Goal: Communication & Community: Ask a question

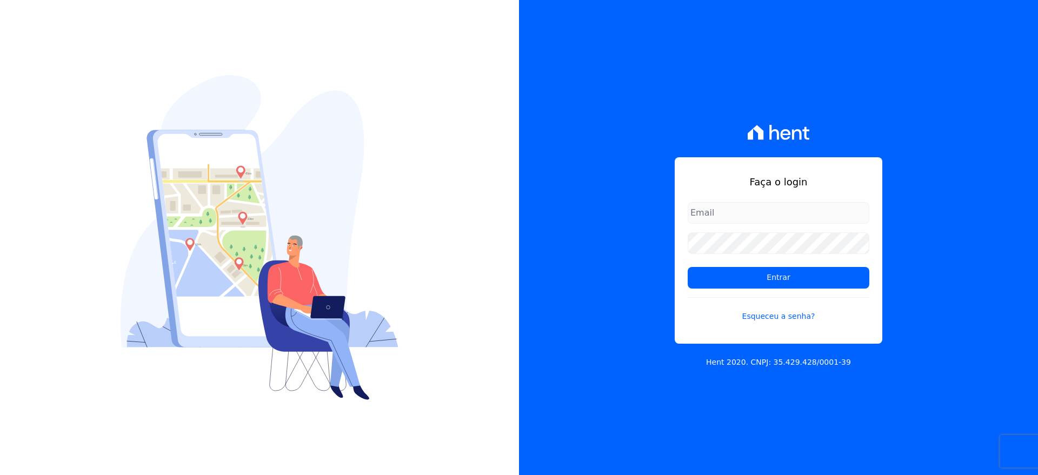
click at [719, 214] on input "email" at bounding box center [779, 213] width 182 height 22
type input "VELLOSOADM@GMAIL.COM"
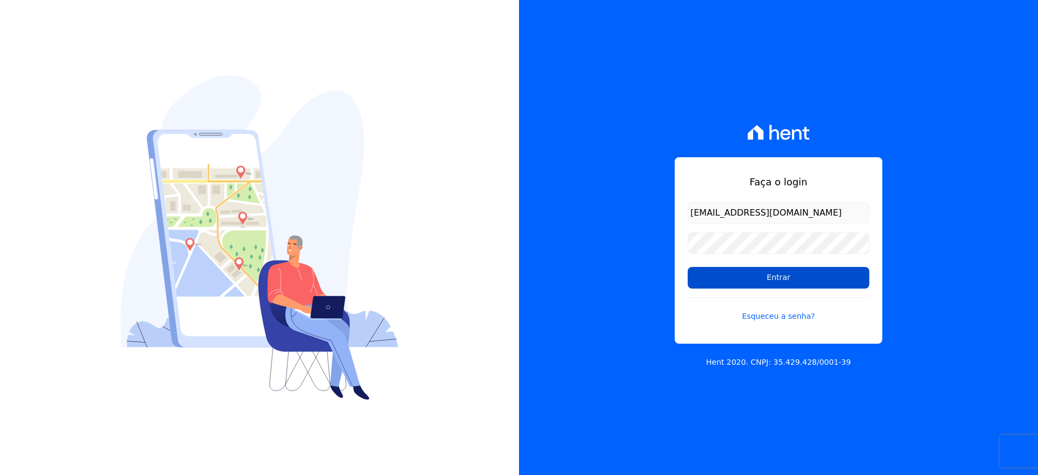
click at [738, 280] on input "Entrar" at bounding box center [779, 278] width 182 height 22
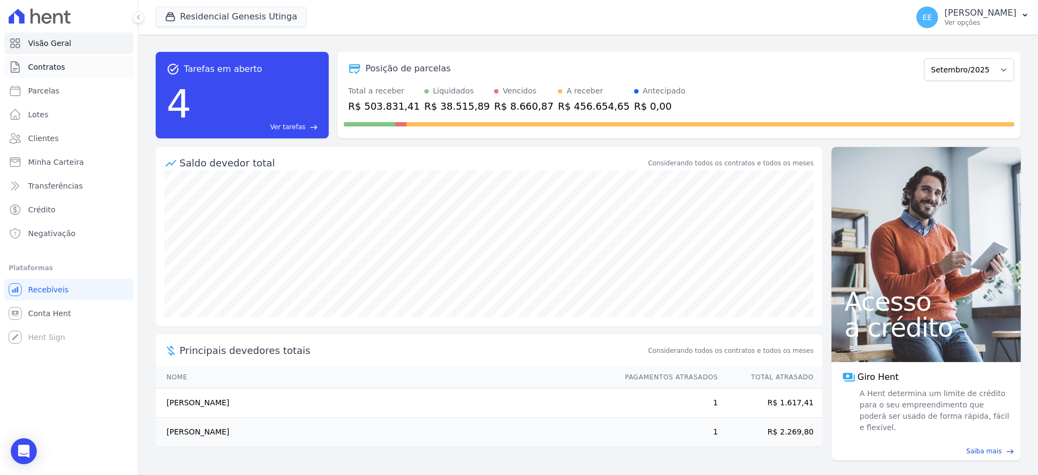
click at [64, 64] on link "Contratos" at bounding box center [68, 67] width 129 height 22
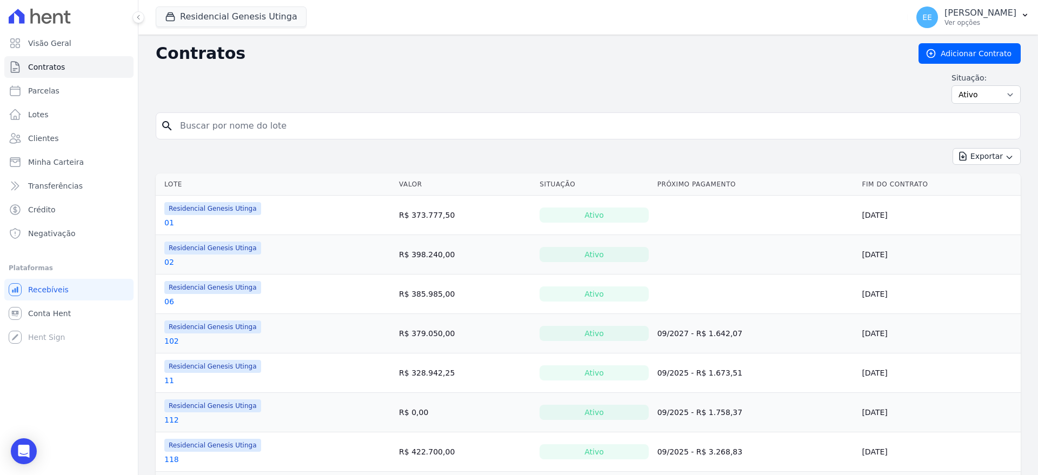
click at [206, 129] on input "search" at bounding box center [595, 126] width 842 height 22
type input "21"
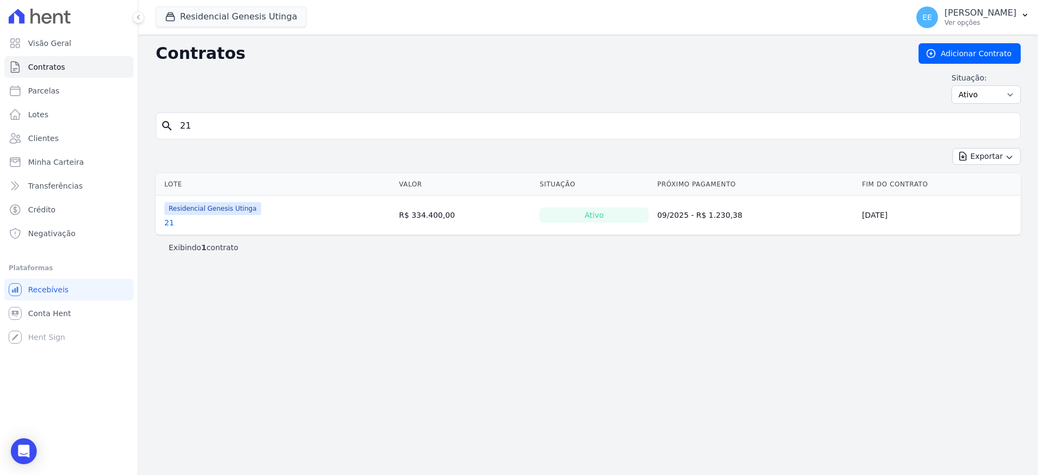
click at [167, 221] on link "21" at bounding box center [169, 222] width 10 height 11
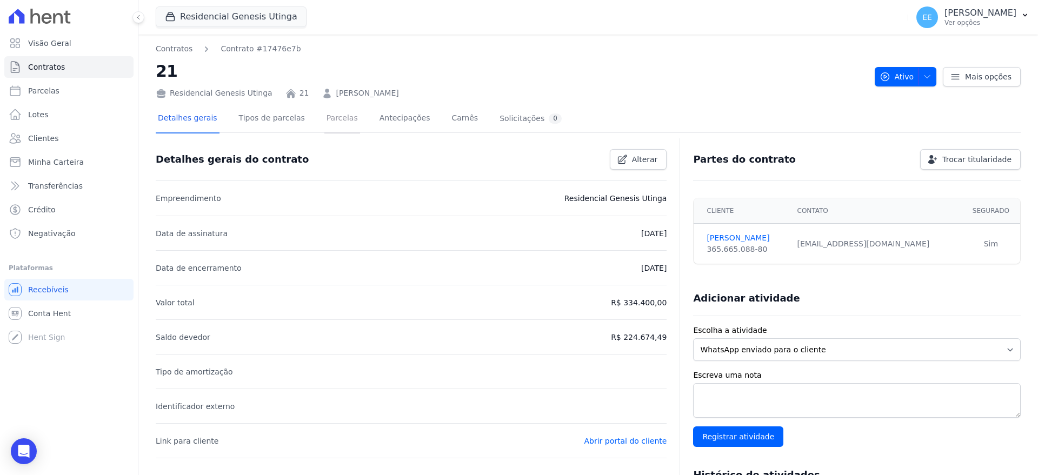
click at [327, 119] on link "Parcelas" at bounding box center [342, 119] width 36 height 29
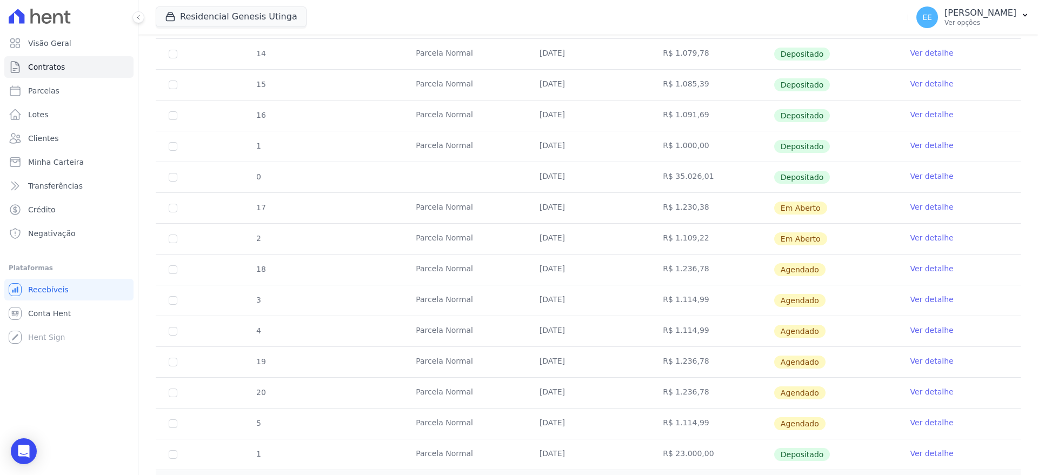
scroll to position [390, 0]
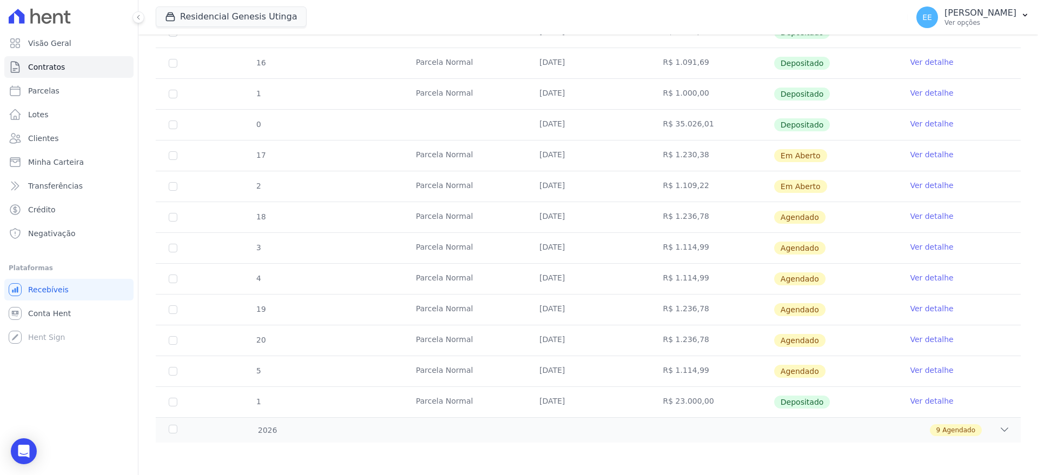
click at [927, 150] on link "Ver detalhe" at bounding box center [931, 154] width 43 height 11
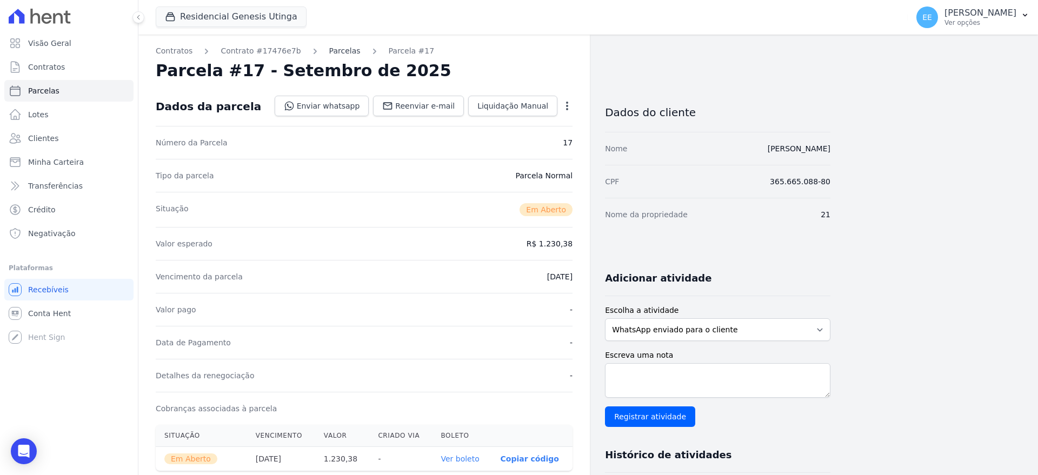
click at [329, 52] on link "Parcelas" at bounding box center [344, 50] width 31 height 11
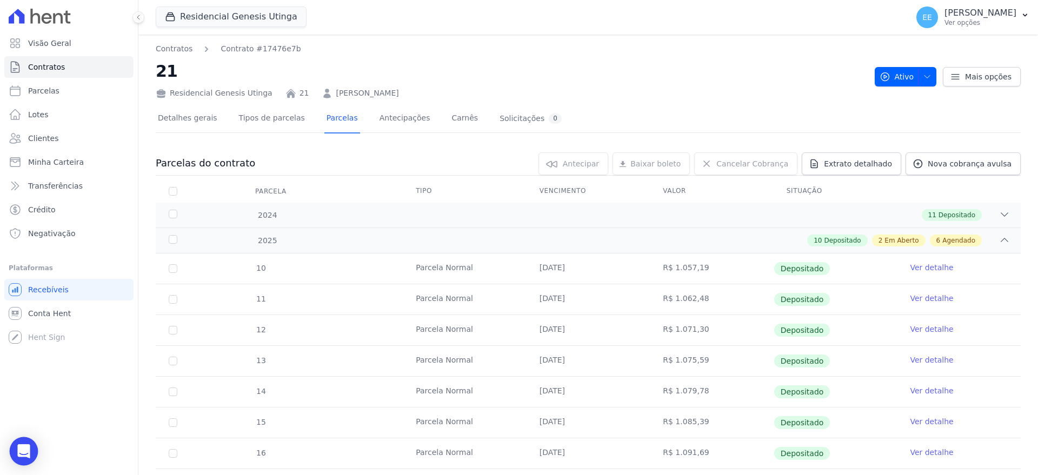
click at [15, 450] on div "Open Intercom Messenger" at bounding box center [24, 451] width 29 height 29
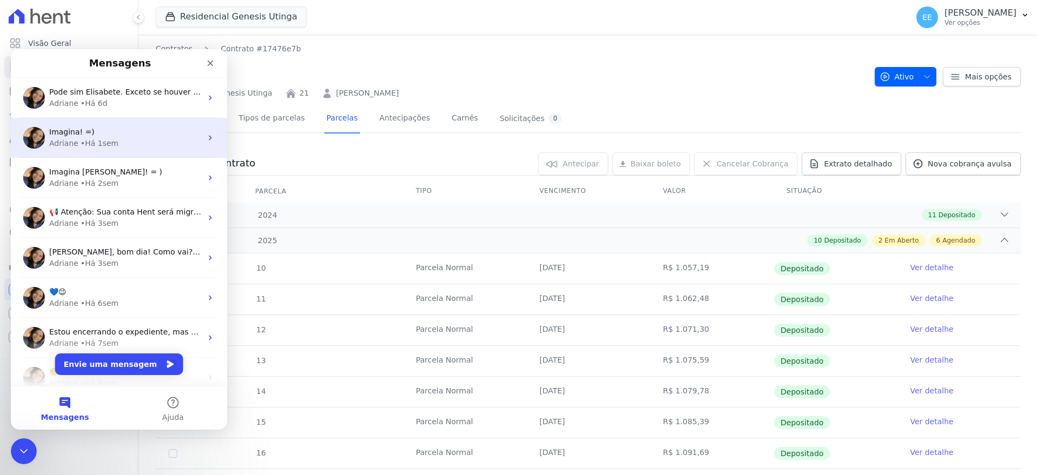
click at [90, 143] on div "• Há 1sem" at bounding box center [100, 143] width 38 height 11
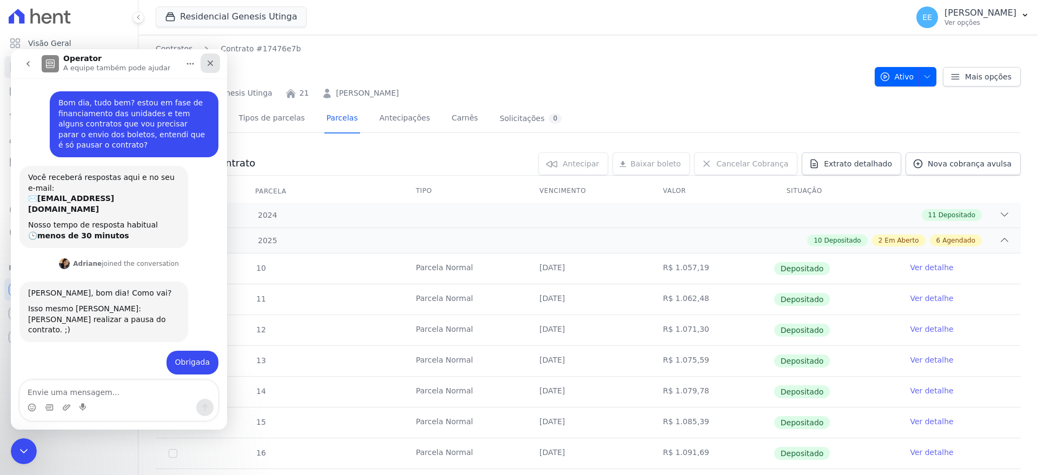
click at [211, 64] on icon "Fechar" at bounding box center [211, 64] width 6 height 6
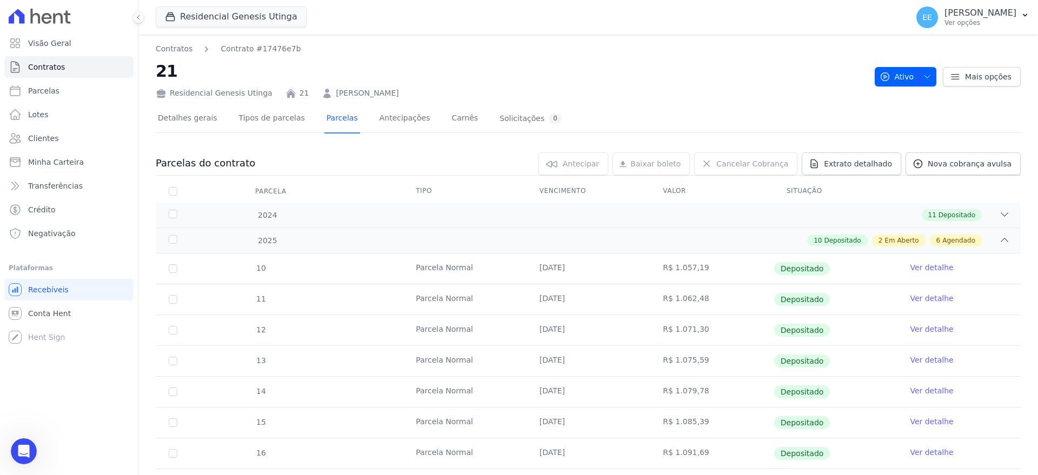
scroll to position [17, 0]
click at [19, 448] on icon "Abertura do Messenger da Intercom" at bounding box center [23, 450] width 18 height 18
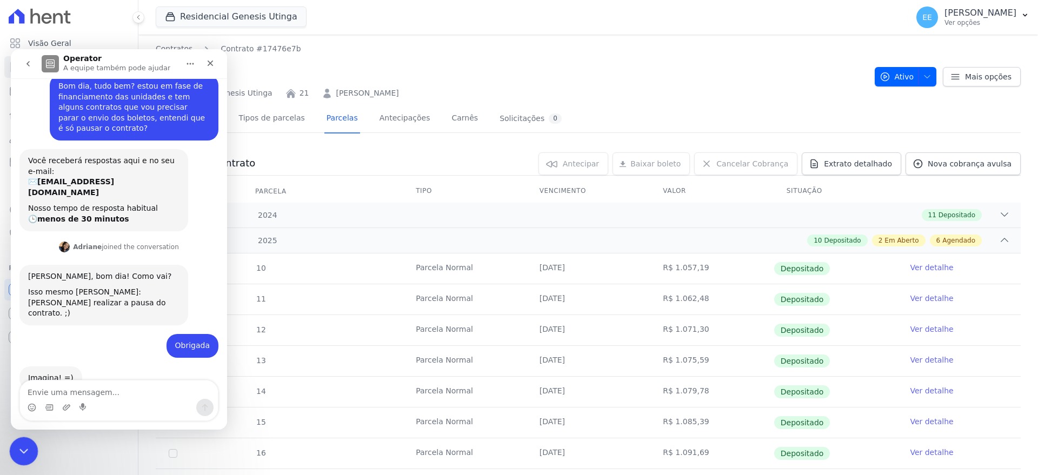
click at [20, 450] on icon "Encerramento do Messenger da Intercom" at bounding box center [22, 449] width 13 height 13
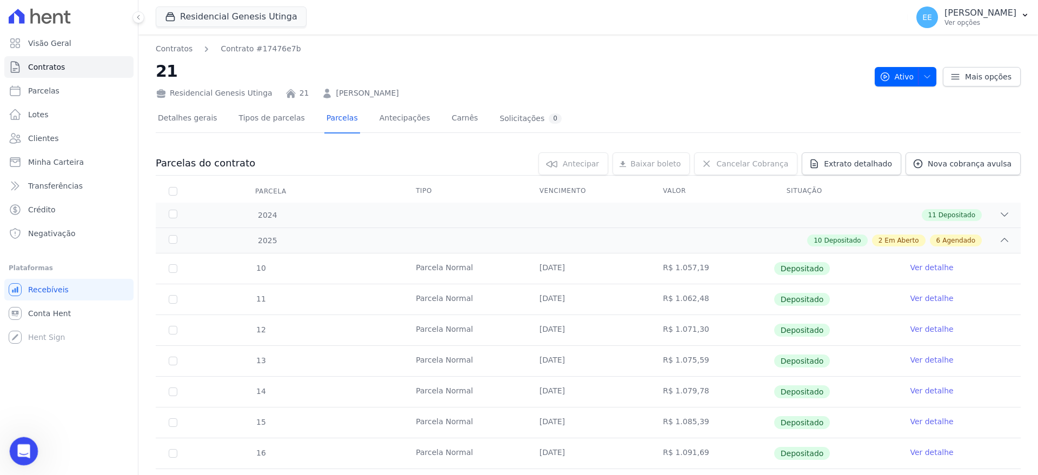
click at [20, 450] on icon "Abertura do Messenger da Intercom" at bounding box center [23, 450] width 18 height 18
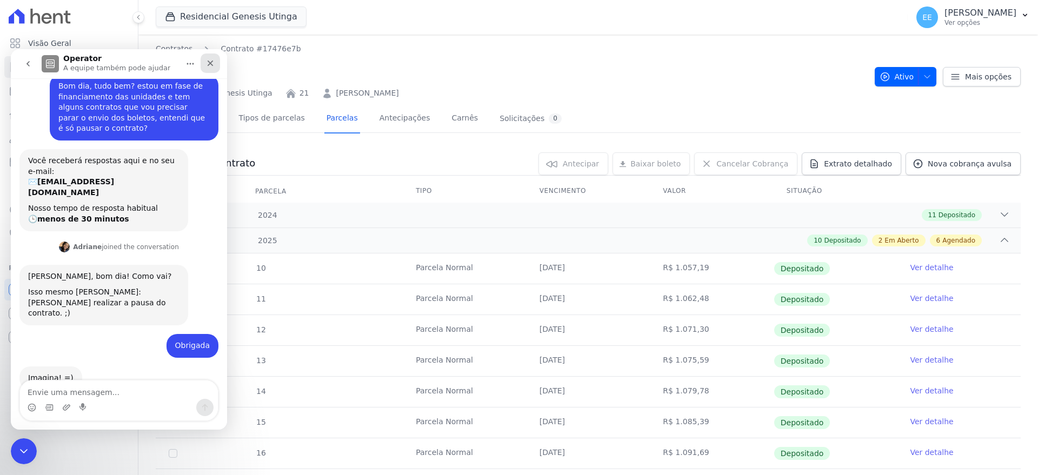
click at [214, 60] on icon "Fechar" at bounding box center [210, 63] width 9 height 9
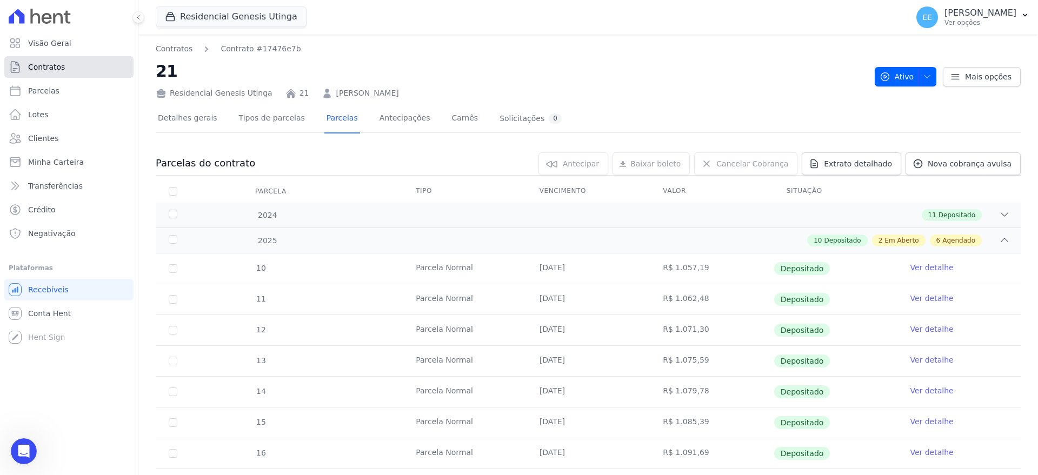
click at [68, 66] on link "Contratos" at bounding box center [68, 67] width 129 height 22
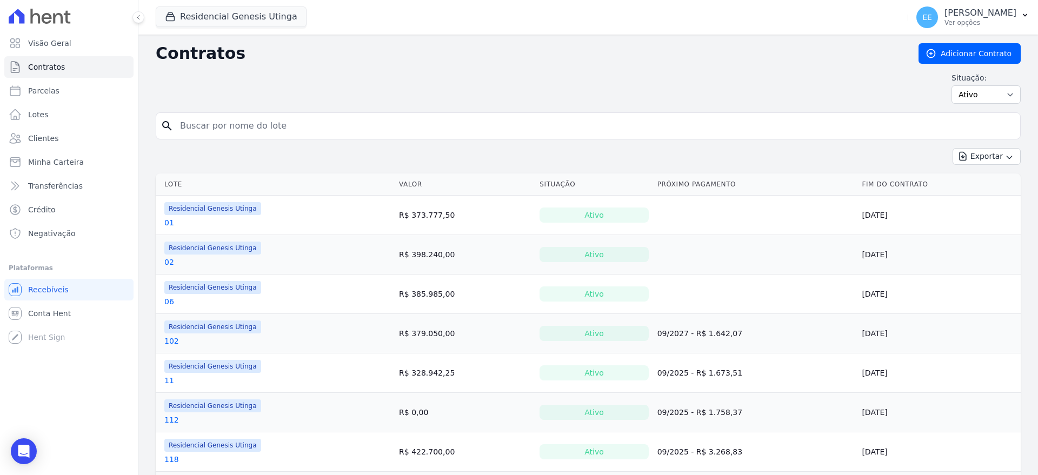
click at [194, 124] on input "search" at bounding box center [595, 126] width 842 height 22
type input "21"
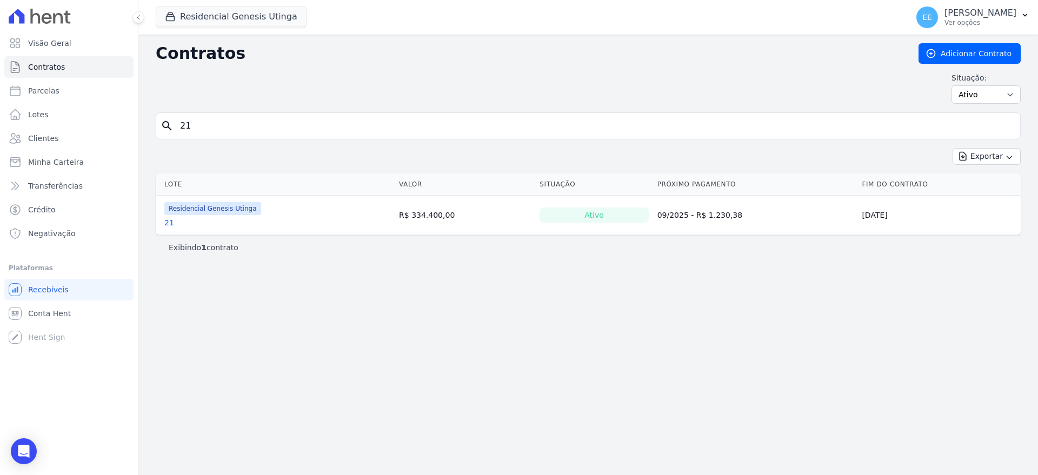
click at [165, 223] on link "21" at bounding box center [169, 222] width 10 height 11
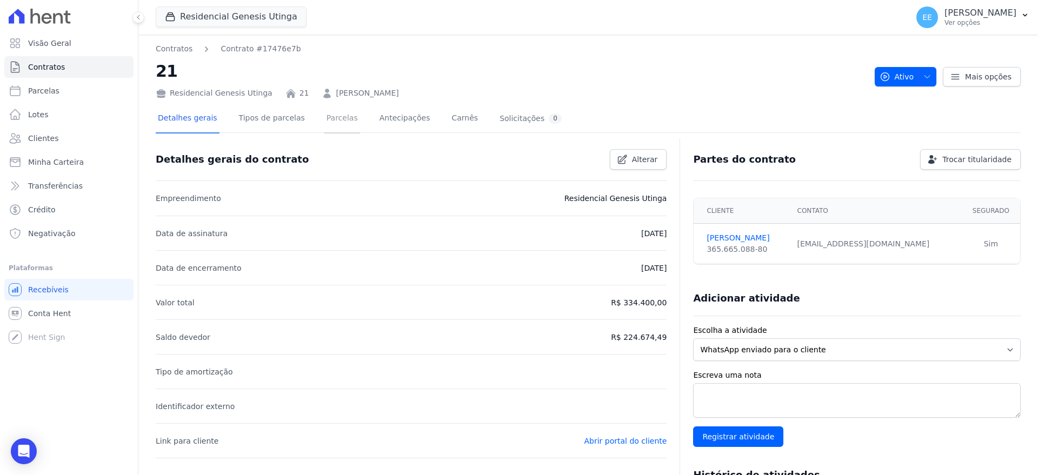
click at [331, 115] on link "Parcelas" at bounding box center [342, 119] width 36 height 29
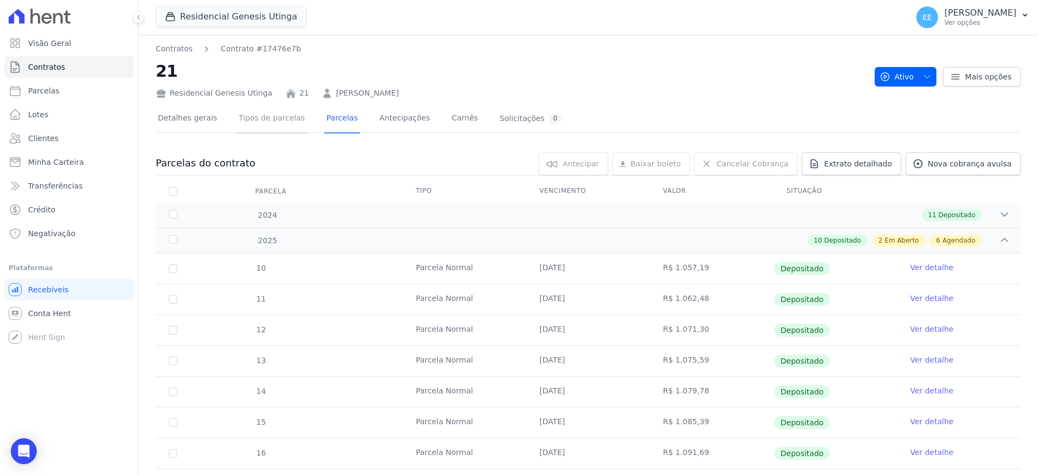
click at [264, 116] on link "Tipos de parcelas" at bounding box center [272, 119] width 70 height 29
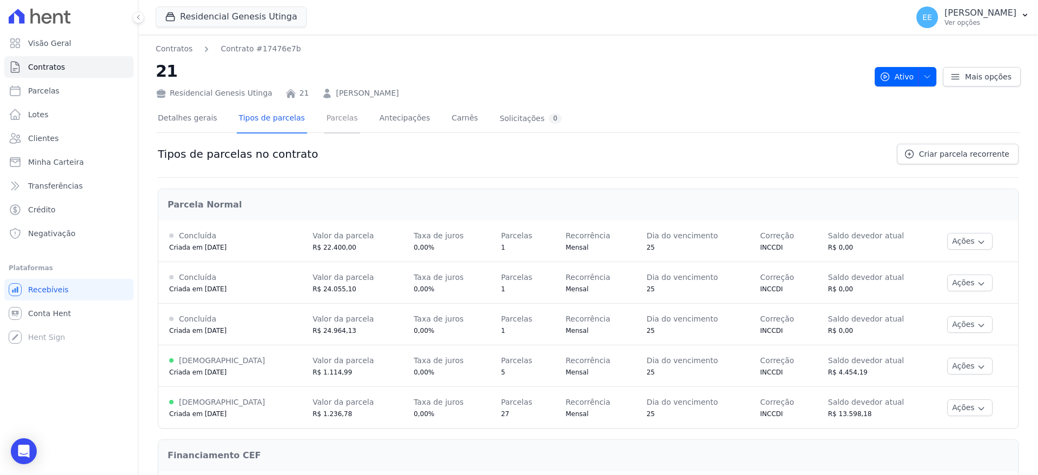
click at [330, 118] on link "Parcelas" at bounding box center [342, 119] width 36 height 29
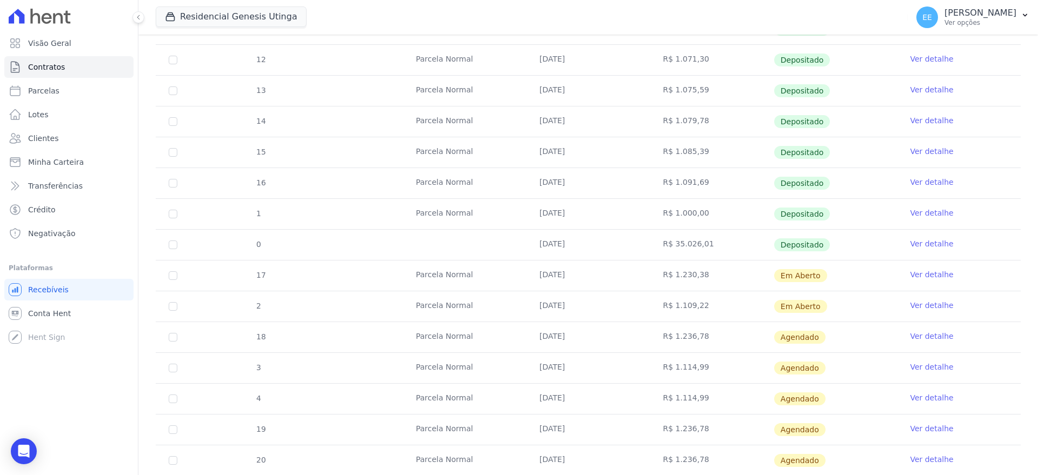
scroll to position [338, 0]
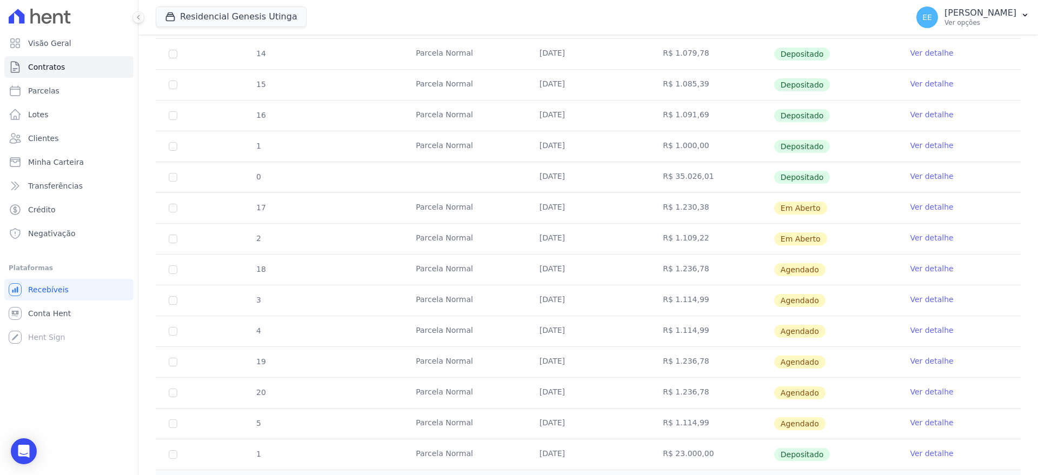
click at [911, 209] on link "Ver detalhe" at bounding box center [931, 207] width 43 height 11
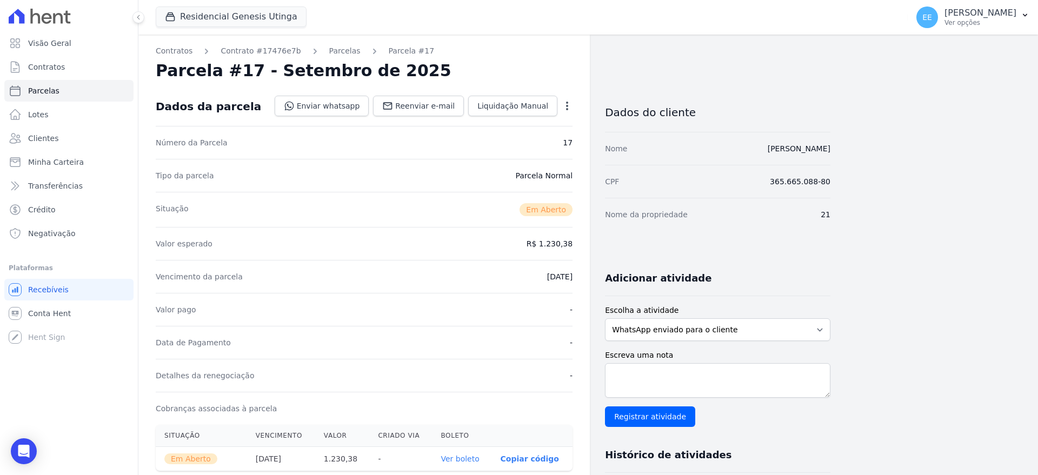
click at [563, 107] on icon "button" at bounding box center [567, 106] width 11 height 11
click at [462, 188] on div "Tipo da parcela [GEOGRAPHIC_DATA]" at bounding box center [364, 175] width 417 height 33
click at [329, 49] on link "Parcelas" at bounding box center [344, 50] width 31 height 11
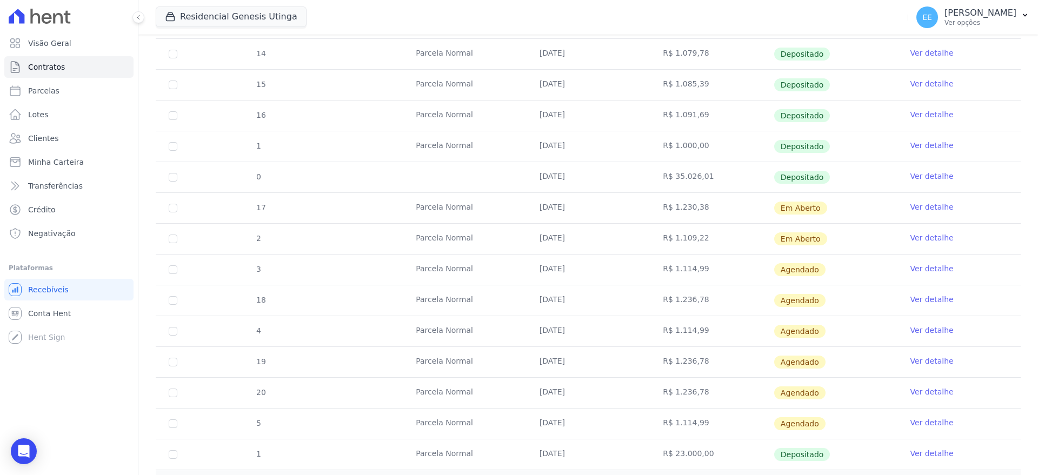
scroll to position [390, 0]
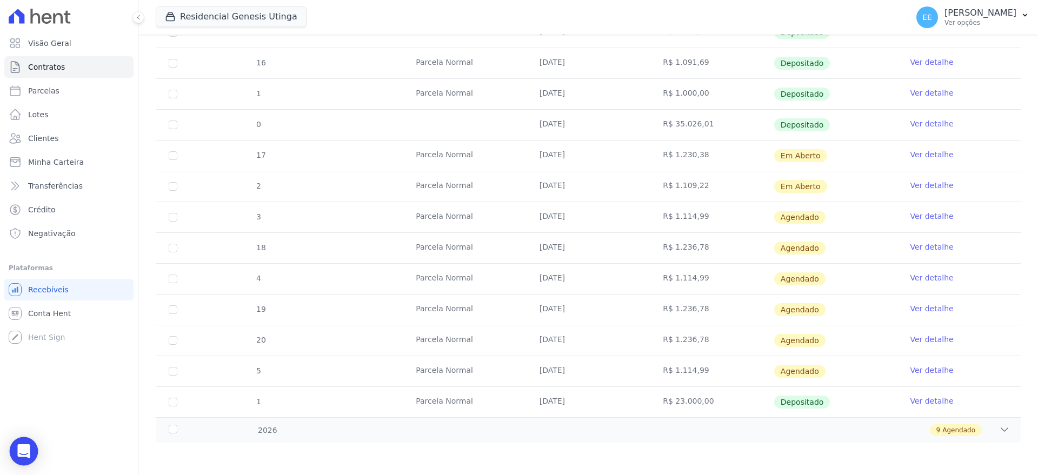
click at [22, 444] on div "Open Intercom Messenger" at bounding box center [24, 451] width 29 height 29
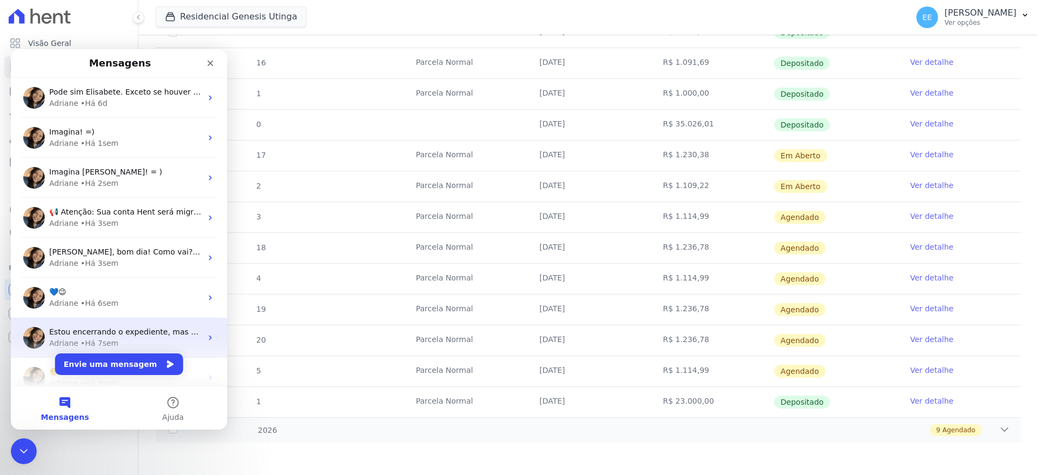
scroll to position [68, 0]
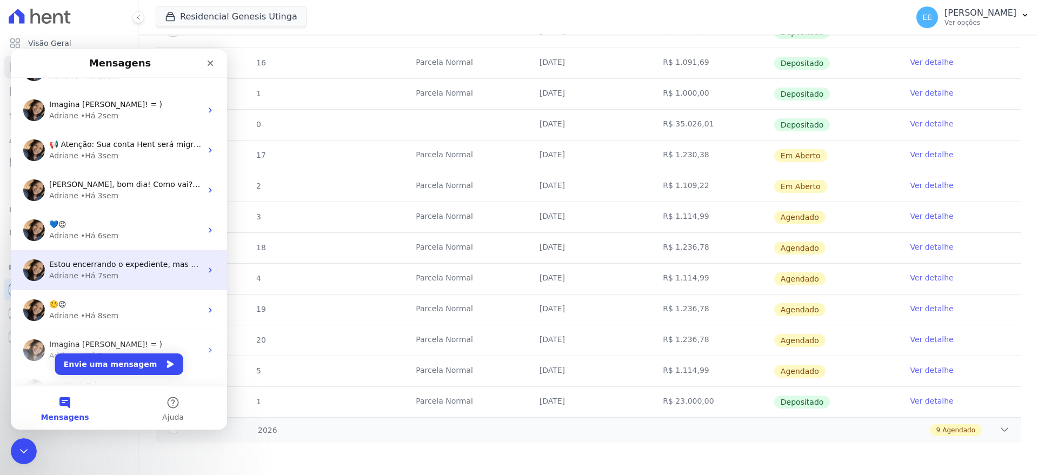
click at [110, 277] on div "• Há 7sem" at bounding box center [100, 275] width 38 height 11
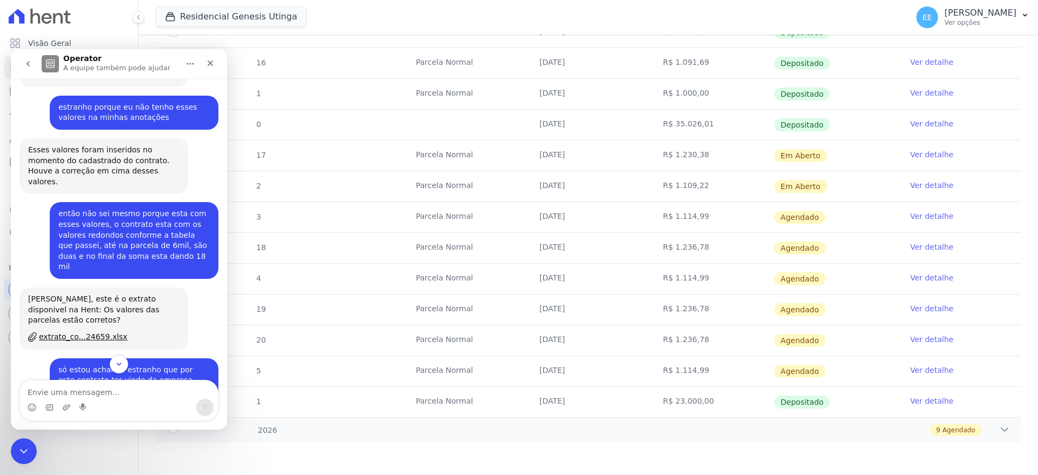
scroll to position [3882, 0]
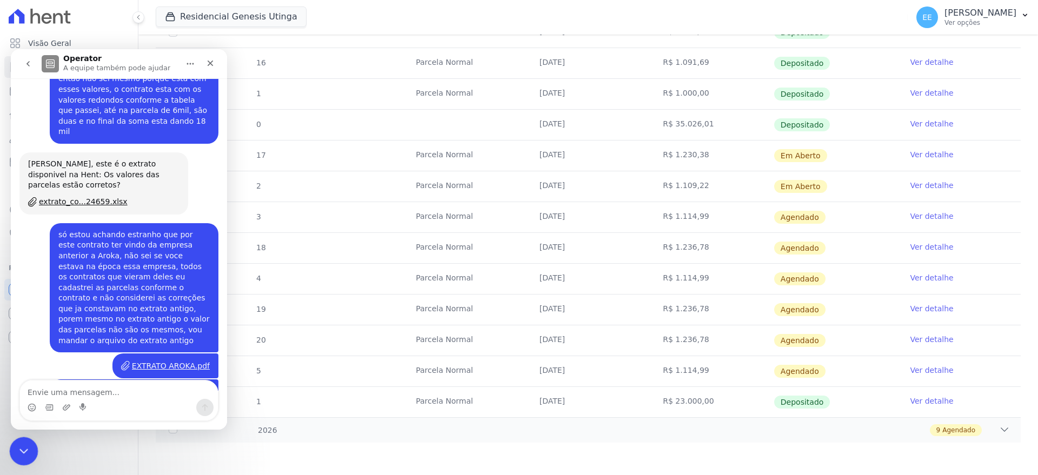
click at [17, 447] on icon "Encerramento do Messenger da Intercom" at bounding box center [22, 449] width 13 height 13
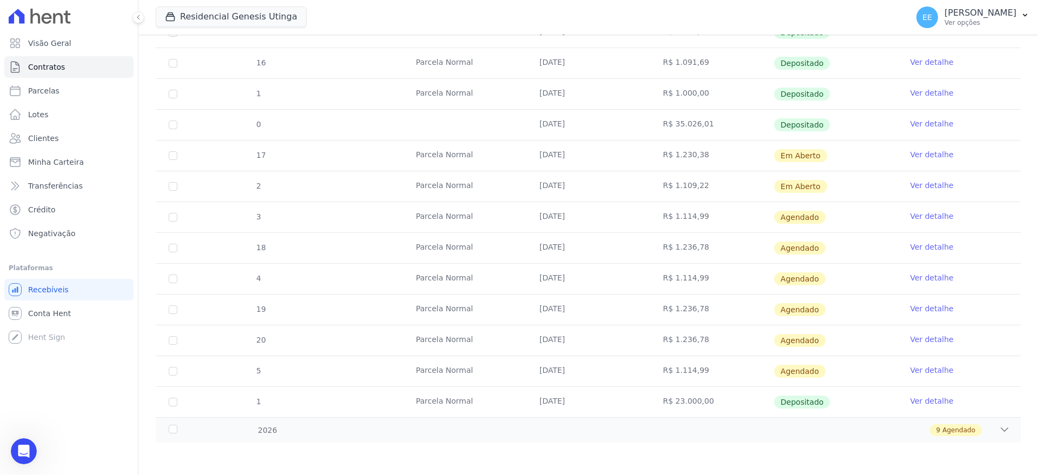
click at [911, 154] on link "Ver detalhe" at bounding box center [931, 154] width 43 height 11
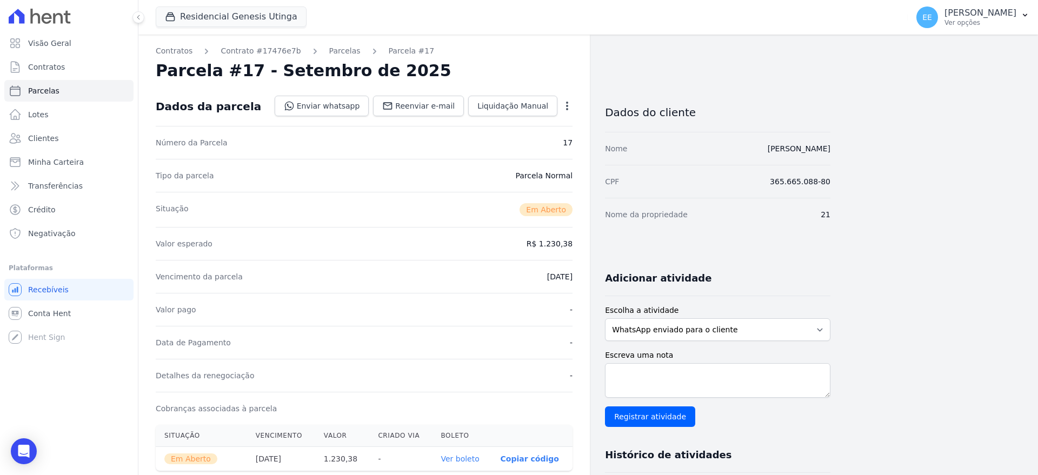
click at [569, 103] on icon "button" at bounding box center [567, 106] width 11 height 11
click at [548, 138] on link "Cancelar Cobrança" at bounding box center [520, 139] width 95 height 19
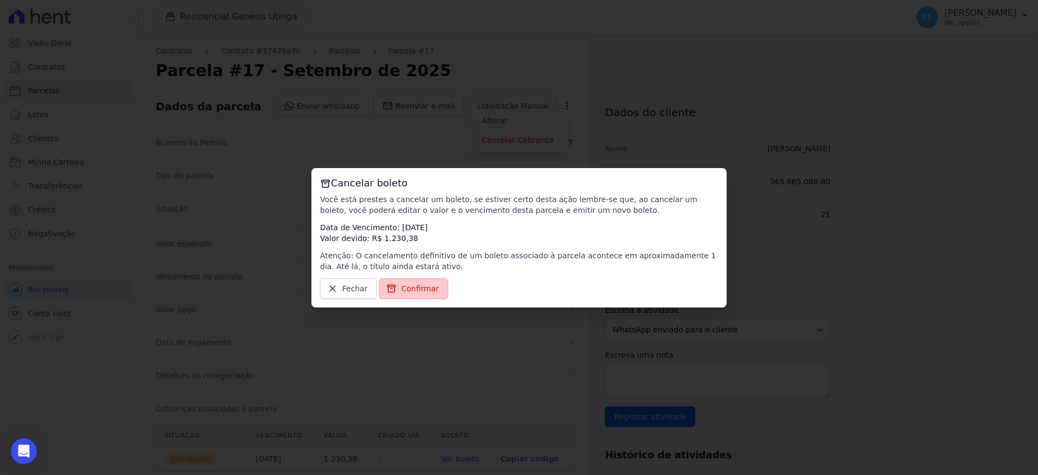
click at [410, 290] on span "Confirmar" at bounding box center [420, 288] width 38 height 11
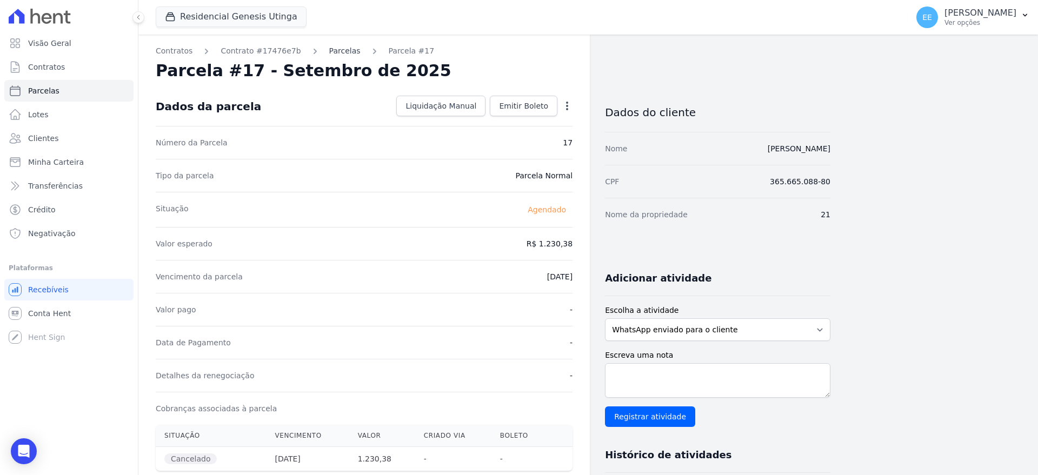
click at [330, 45] on link "Parcelas" at bounding box center [344, 50] width 31 height 11
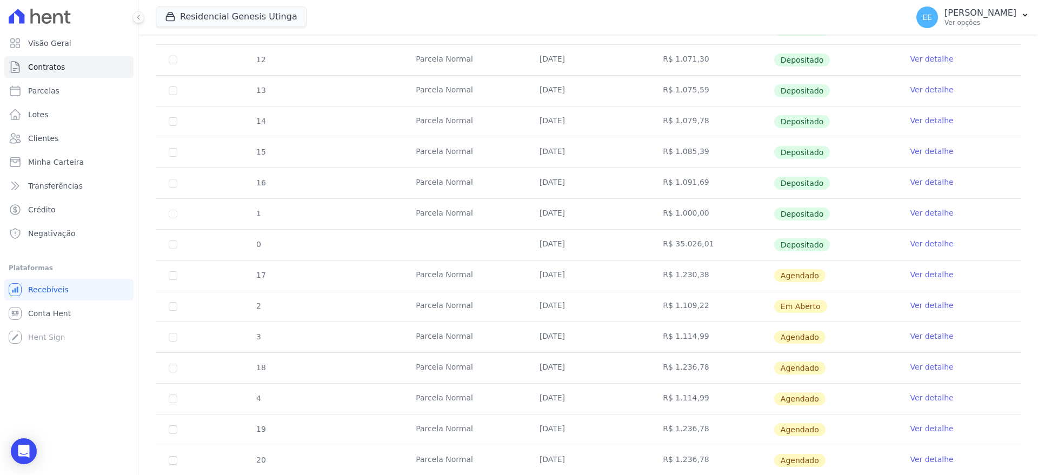
scroll to position [338, 0]
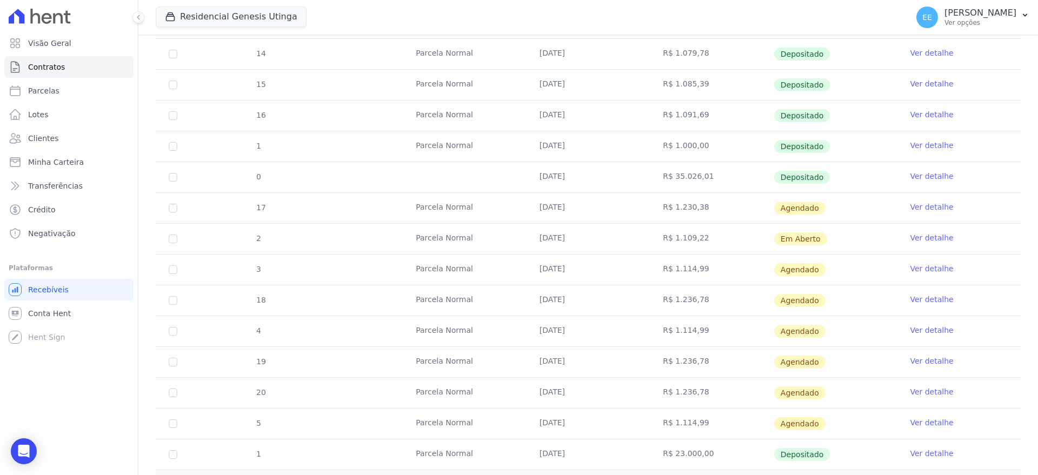
click at [923, 295] on link "Ver detalhe" at bounding box center [931, 299] width 43 height 11
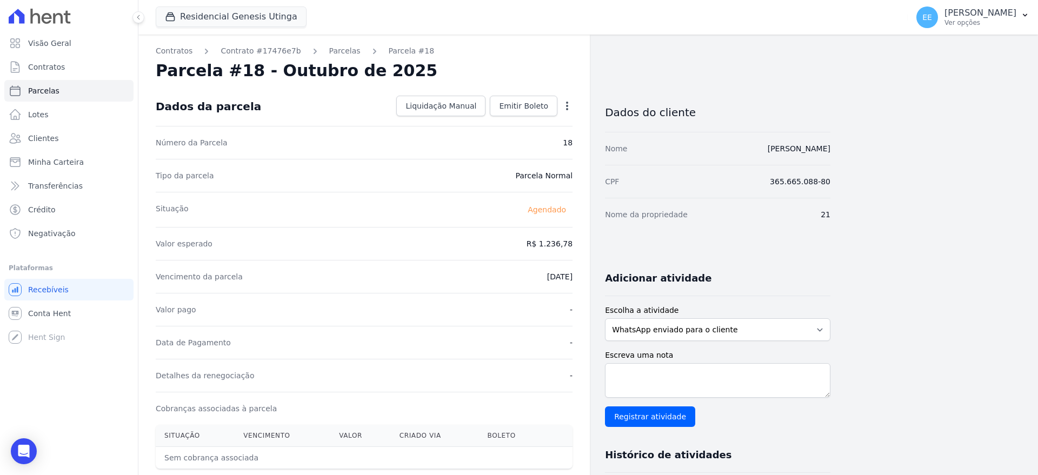
click at [567, 105] on icon "button" at bounding box center [567, 106] width 2 height 9
click at [463, 221] on div "Situação [GEOGRAPHIC_DATA]" at bounding box center [364, 209] width 417 height 35
click at [335, 48] on link "Parcelas" at bounding box center [344, 50] width 31 height 11
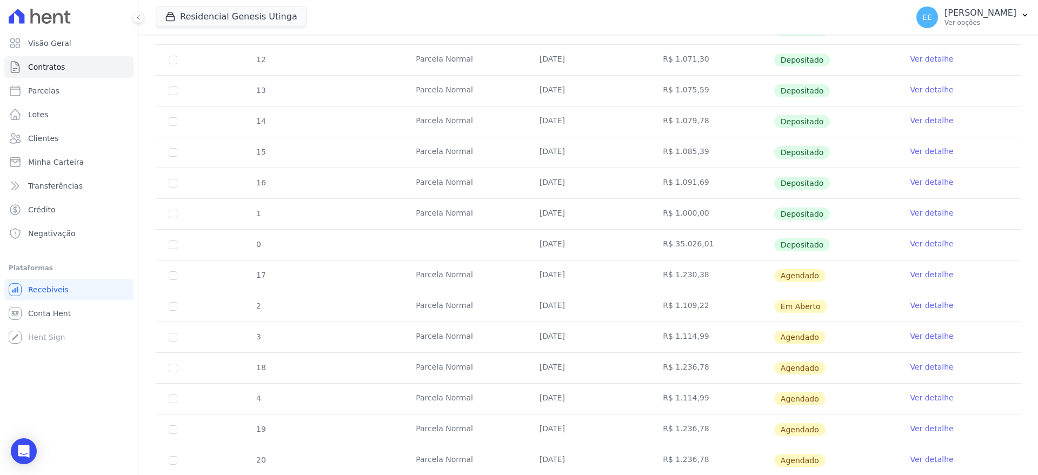
scroll to position [390, 0]
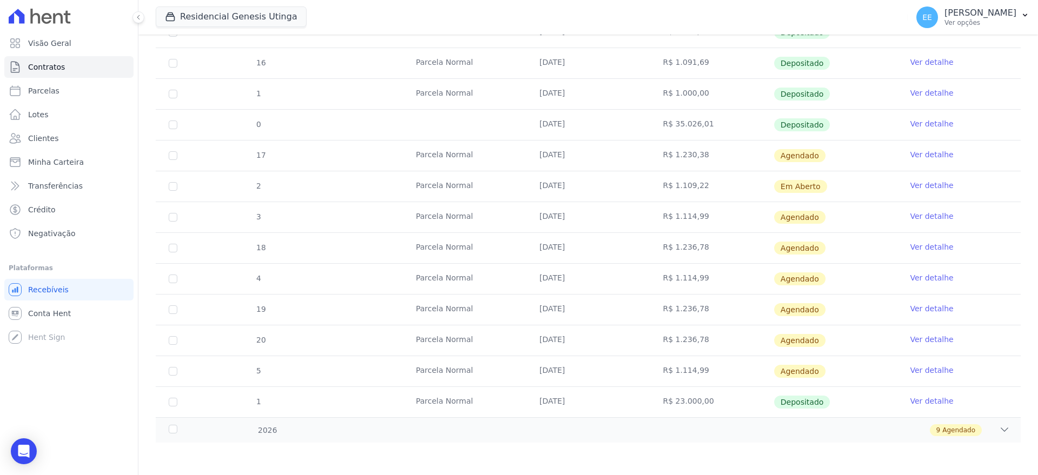
click at [915, 184] on link "Ver detalhe" at bounding box center [931, 185] width 43 height 11
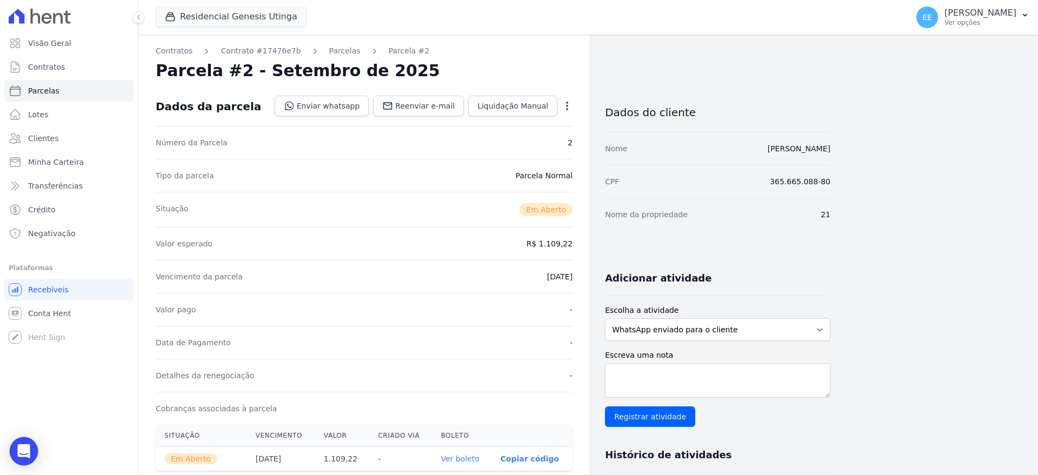
click at [18, 448] on icon "Open Intercom Messenger" at bounding box center [24, 451] width 14 height 14
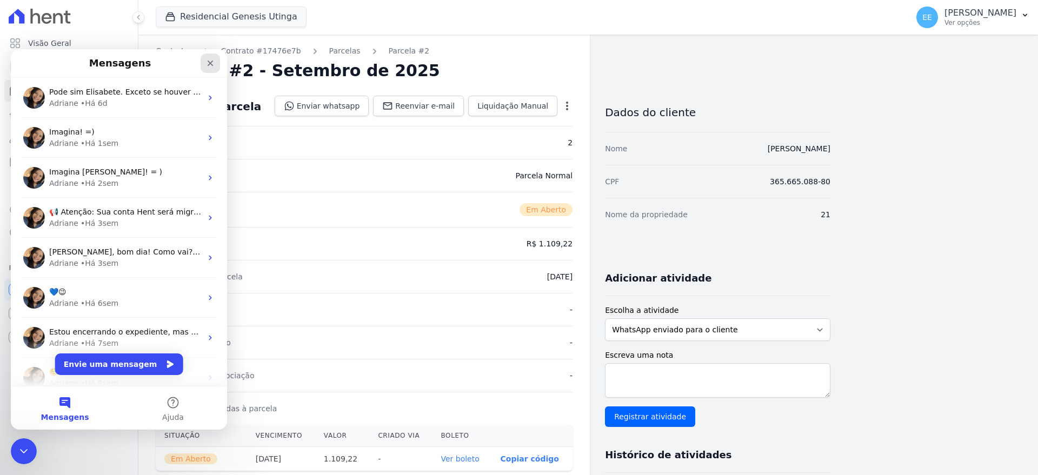
click at [209, 55] on div "Fechar" at bounding box center [210, 63] width 19 height 19
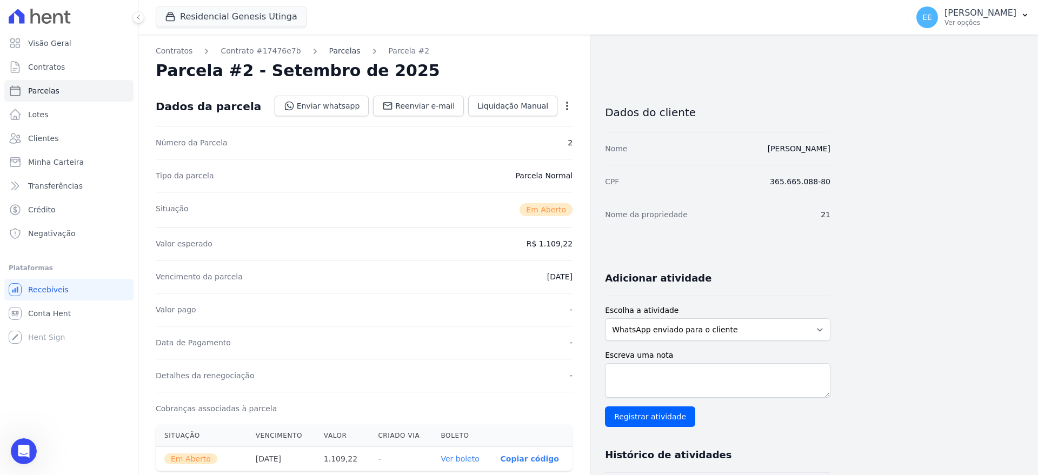
click at [329, 50] on link "Parcelas" at bounding box center [344, 50] width 31 height 11
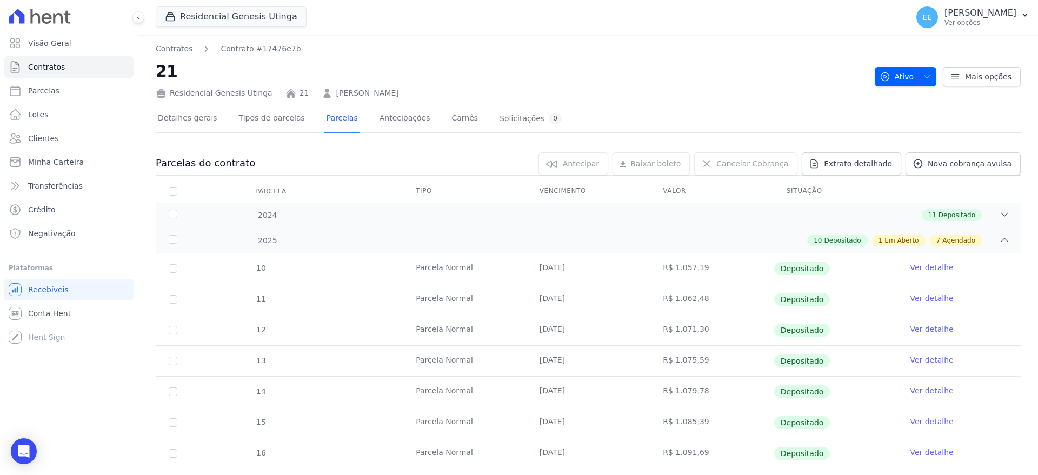
scroll to position [390, 0]
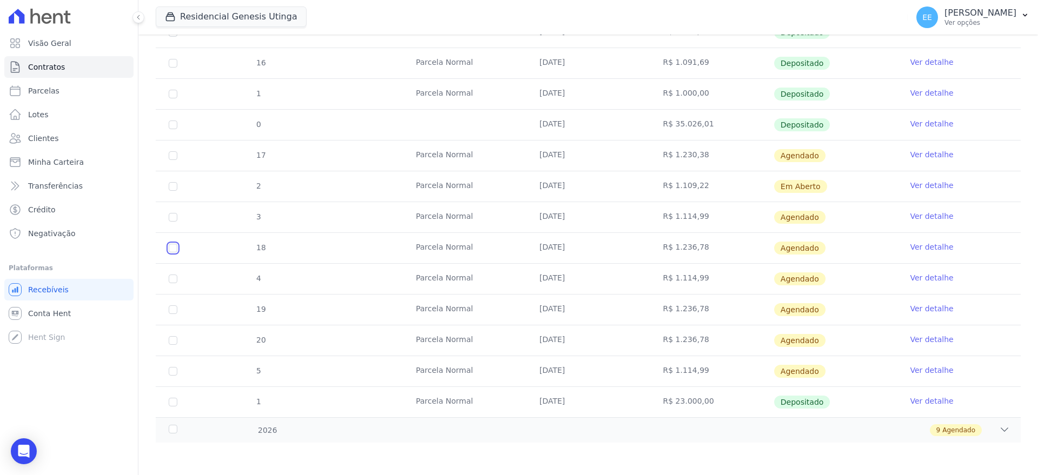
click at [170, 246] on input "checkbox" at bounding box center [173, 248] width 9 height 9
checkbox input "true"
click at [171, 310] on input "checkbox" at bounding box center [173, 309] width 9 height 9
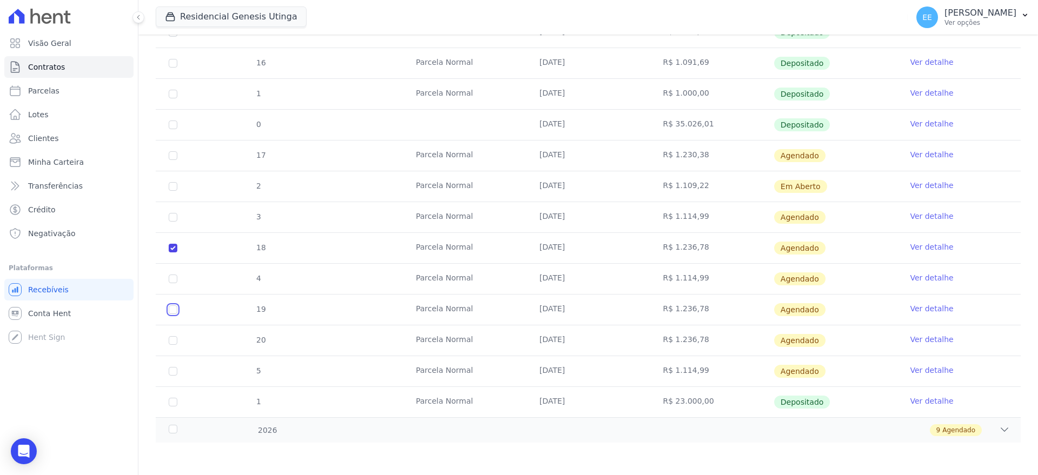
checkbox input "true"
click at [174, 340] on input "checkbox" at bounding box center [173, 340] width 9 height 9
checkbox input "true"
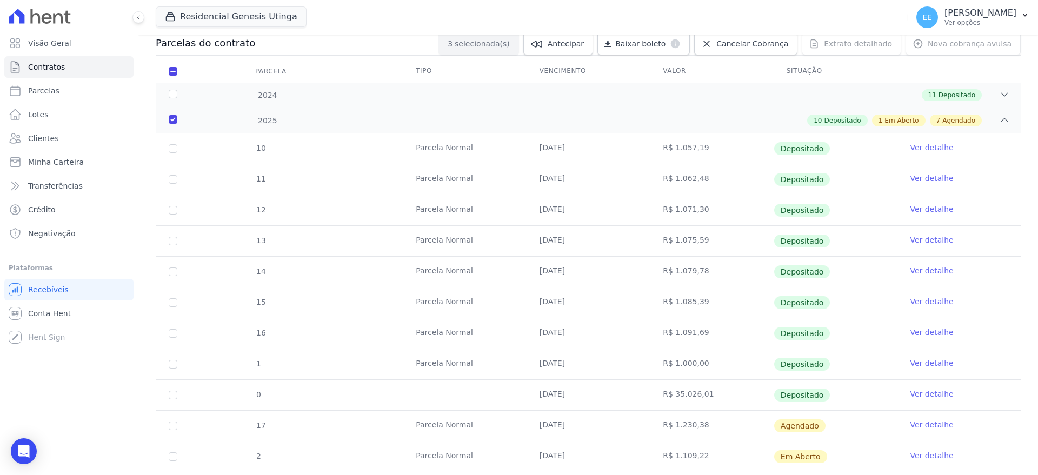
scroll to position [0, 0]
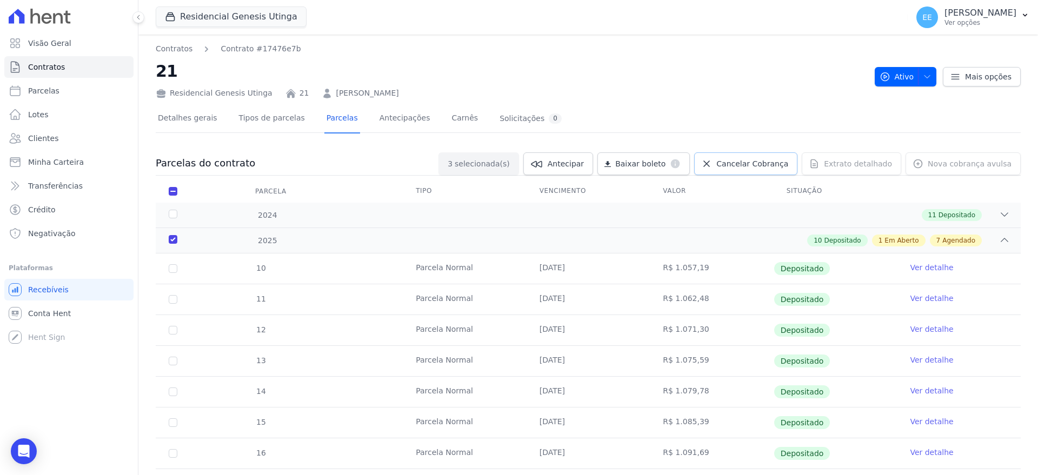
click at [752, 163] on span "Cancelar Cobrança" at bounding box center [752, 163] width 72 height 11
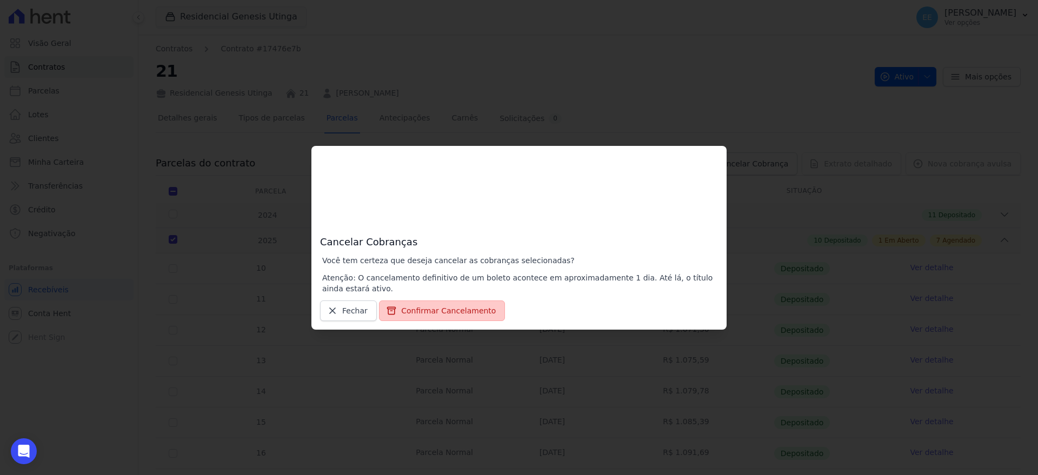
click at [427, 310] on button "Confirmar Cancelamento" at bounding box center [442, 311] width 126 height 21
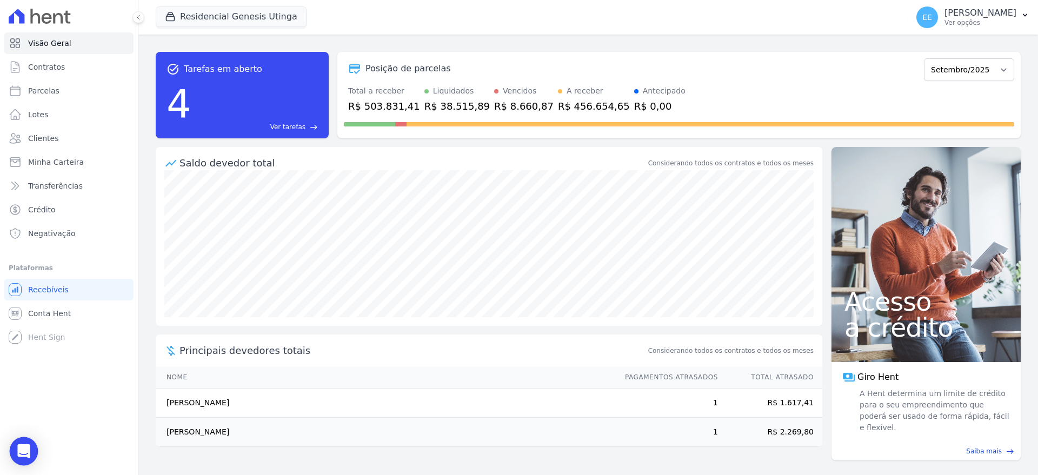
click at [20, 449] on icon "Open Intercom Messenger" at bounding box center [23, 451] width 12 height 14
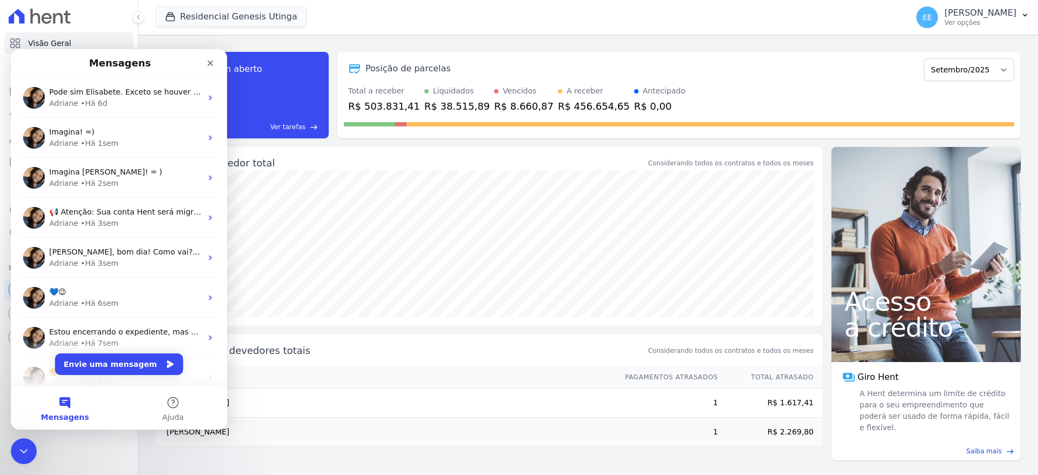
click at [385, 10] on div "Residencial Genesis Utinga Você possui apenas um empreendimento Aplicar" at bounding box center [530, 17] width 748 height 36
click at [349, 24] on div "Residencial Genesis Utinga Você possui apenas um empreendimento Aplicar" at bounding box center [530, 17] width 748 height 36
drag, startPoint x: 347, startPoint y: 8, endPoint x: 338, endPoint y: 12, distance: 9.9
click at [347, 7] on div "Residencial Genesis Utinga Você possui apenas um empreendimento Aplicar" at bounding box center [530, 17] width 748 height 36
click at [213, 61] on icon "Fechar" at bounding box center [210, 63] width 9 height 9
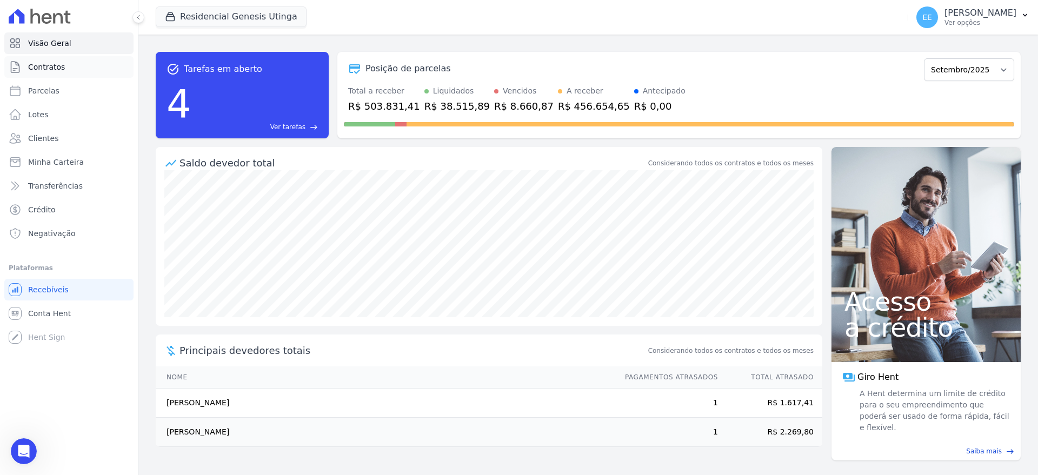
click at [75, 66] on link "Contratos" at bounding box center [68, 67] width 129 height 22
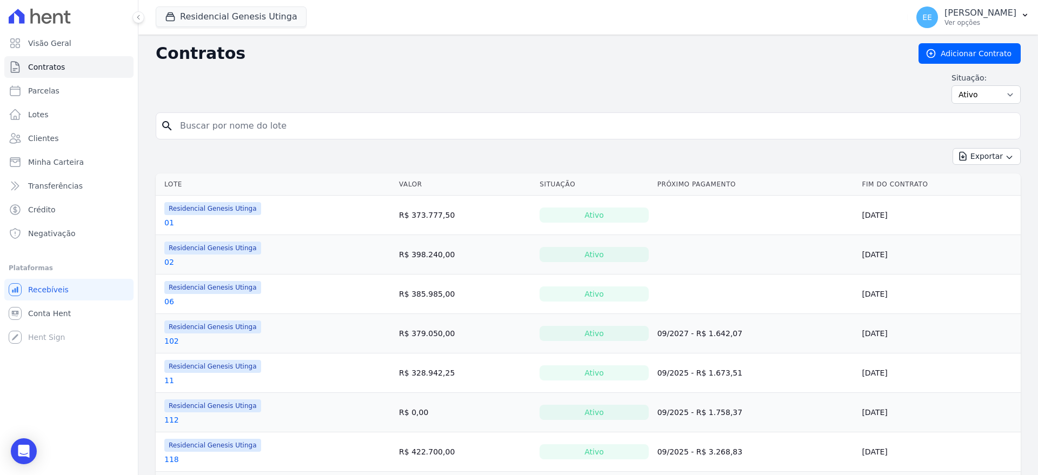
click at [222, 126] on input "search" at bounding box center [595, 126] width 842 height 22
type input "21"
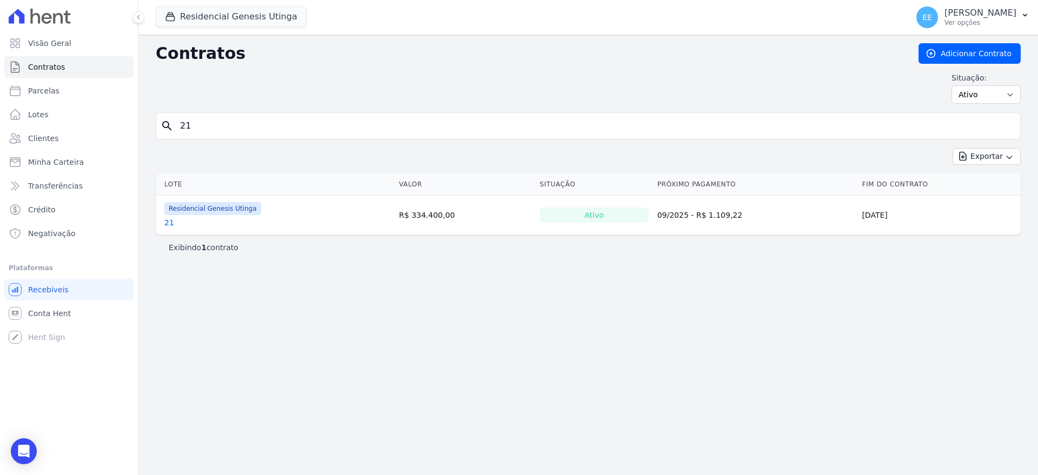
click at [168, 226] on link "21" at bounding box center [169, 222] width 10 height 11
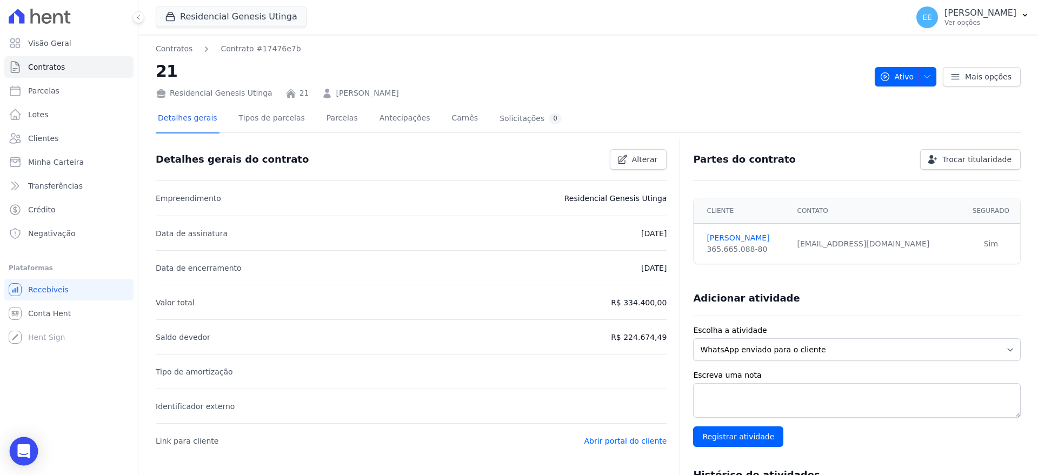
click at [29, 449] on icon "Open Intercom Messenger" at bounding box center [24, 451] width 14 height 14
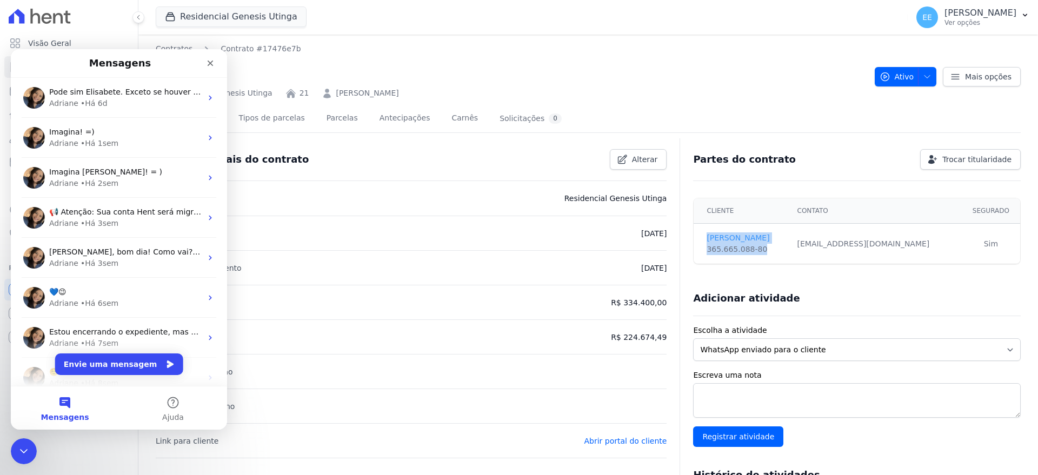
drag, startPoint x: 750, startPoint y: 253, endPoint x: 700, endPoint y: 238, distance: 52.4
click at [700, 238] on td "RAFAEL CABRAL 365.665.088-80" at bounding box center [742, 244] width 97 height 41
copy td "RAFAEL CABRAL 365.665.088-80"
click at [109, 358] on button "Envie uma mensagem" at bounding box center [119, 365] width 128 height 22
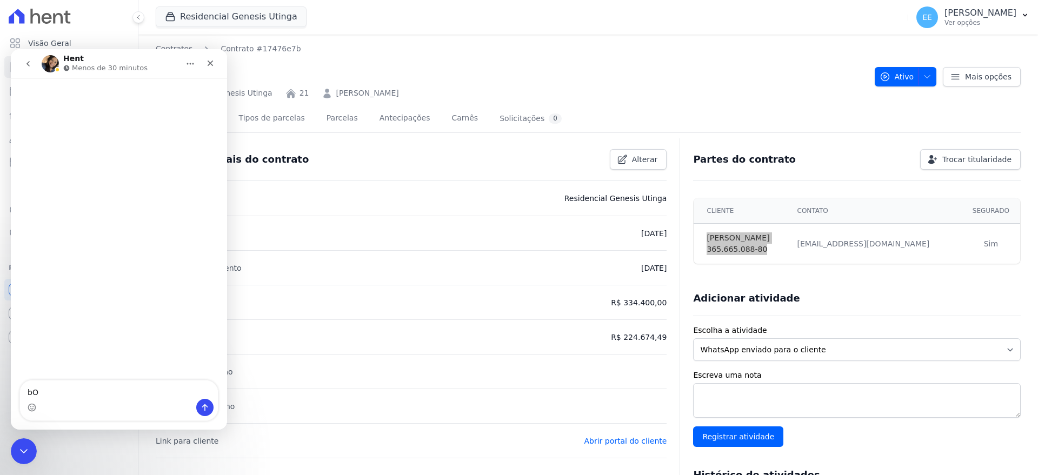
type textarea "b"
type textarea "Bom dia,tudo bem? preciso cancelar as parcelas 17/18/19/20 da unidade 21 RAFAEL…"
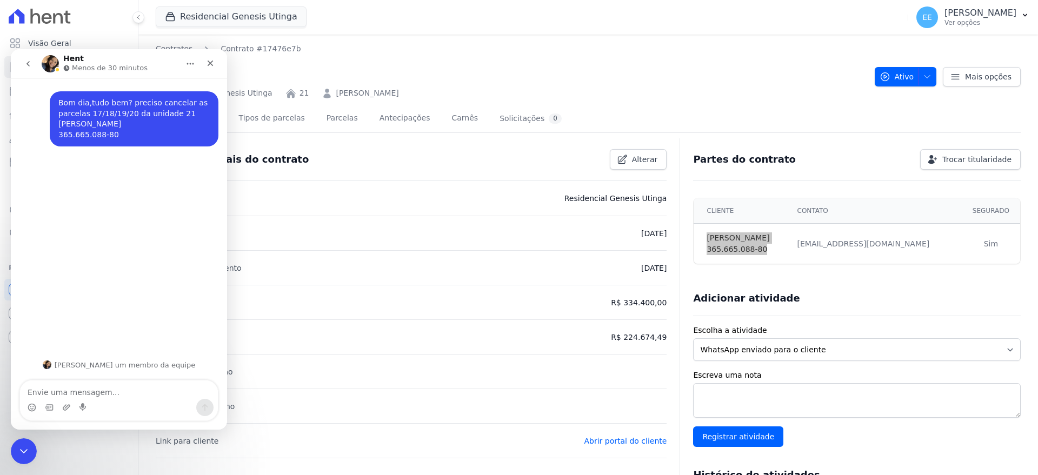
click at [103, 390] on textarea "Envie uma mensagem..." at bounding box center [119, 390] width 198 height 18
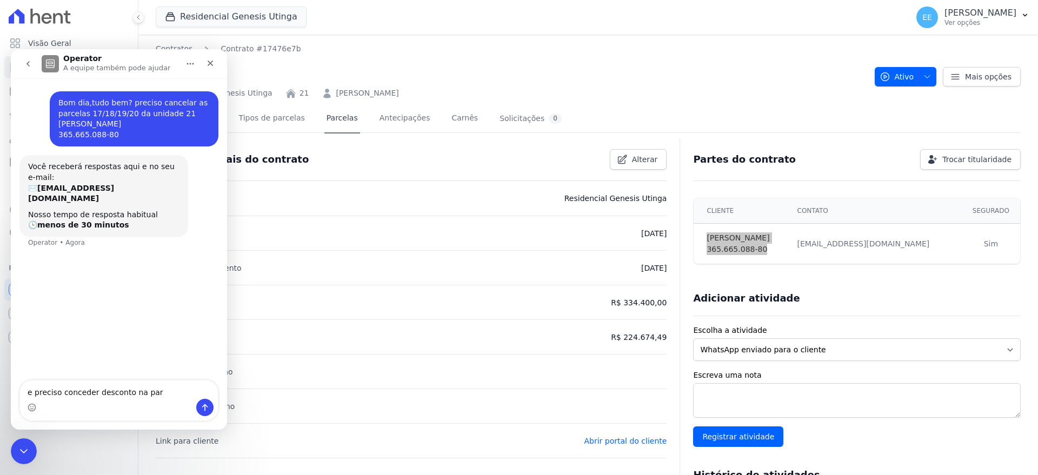
type textarea "e preciso conceder desconto na par"
click at [337, 119] on link "Parcelas" at bounding box center [342, 119] width 36 height 29
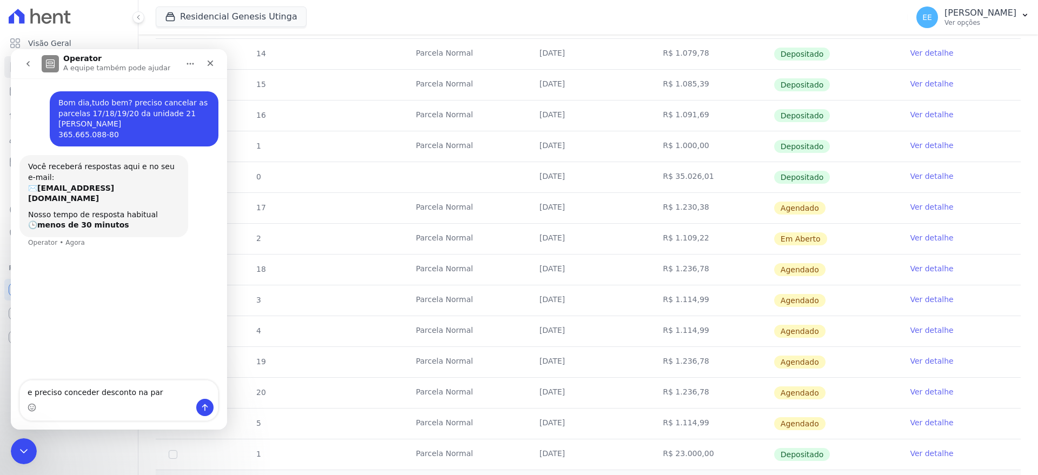
scroll to position [390, 0]
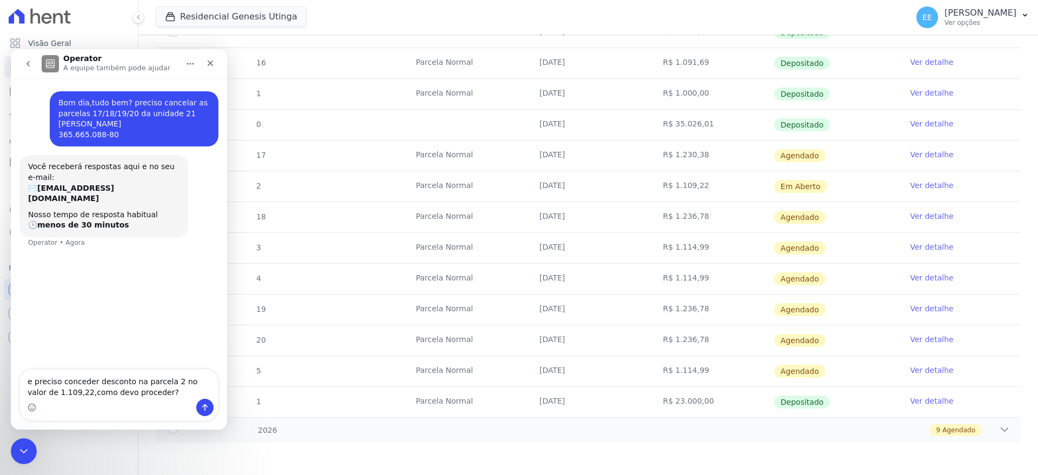
click at [56, 396] on textarea "e preciso conceder desconto na parcela 2 no valor de 1.109,22,como devo procede…" at bounding box center [119, 384] width 198 height 29
type textarea "e preciso conceder desconto na parcela 2 no valor de 1.109,22 com vencimento em…"
click at [74, 388] on textarea "e preciso conceder desconto na parcela 2 no valor de 1.109,22 com vencimento em…" at bounding box center [119, 379] width 198 height 40
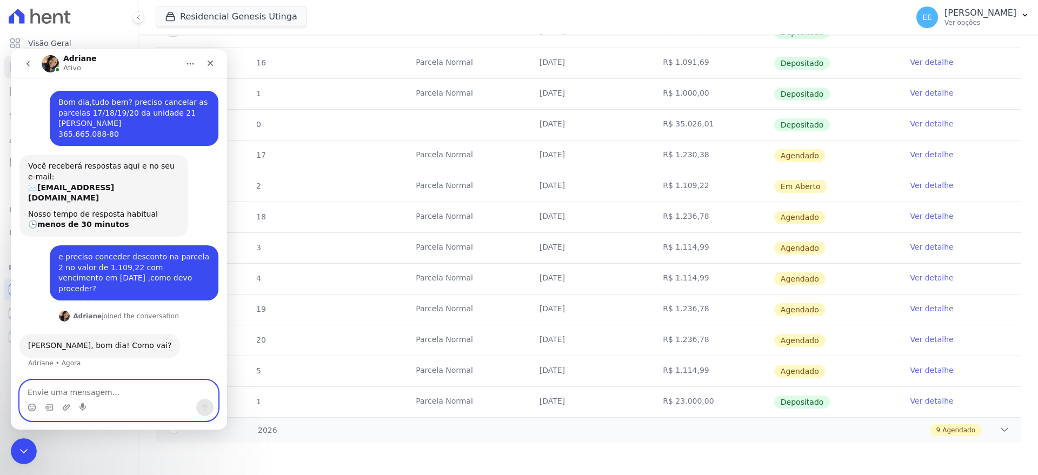
scroll to position [0, 0]
type textarea "T"
type textarea "tudo bem"
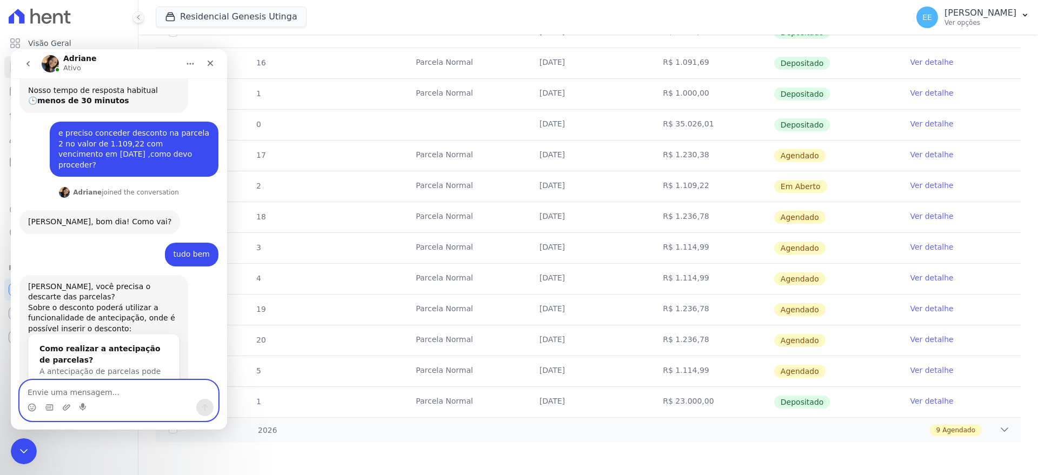
scroll to position [149, 0]
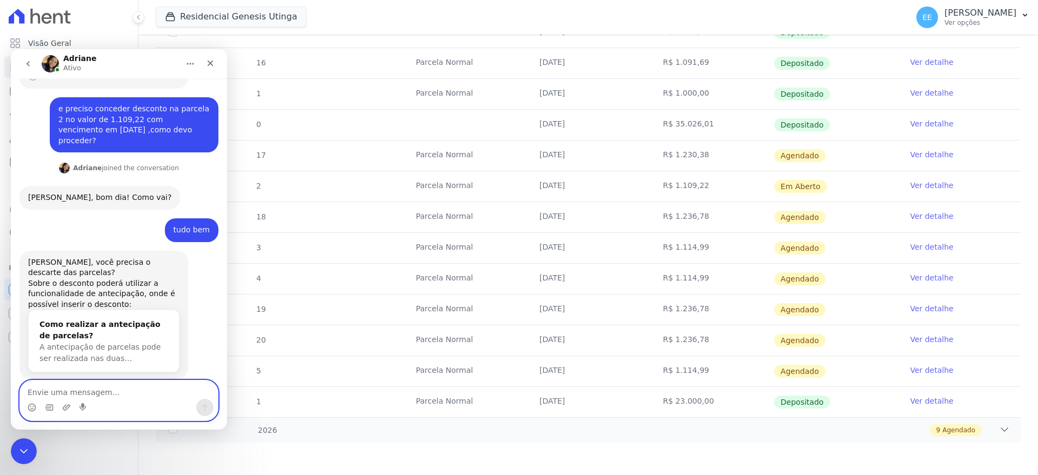
click at [43, 395] on textarea "Envie uma mensagem..." at bounding box center [119, 390] width 198 height 18
type textarea "sim,pode descarta-las"
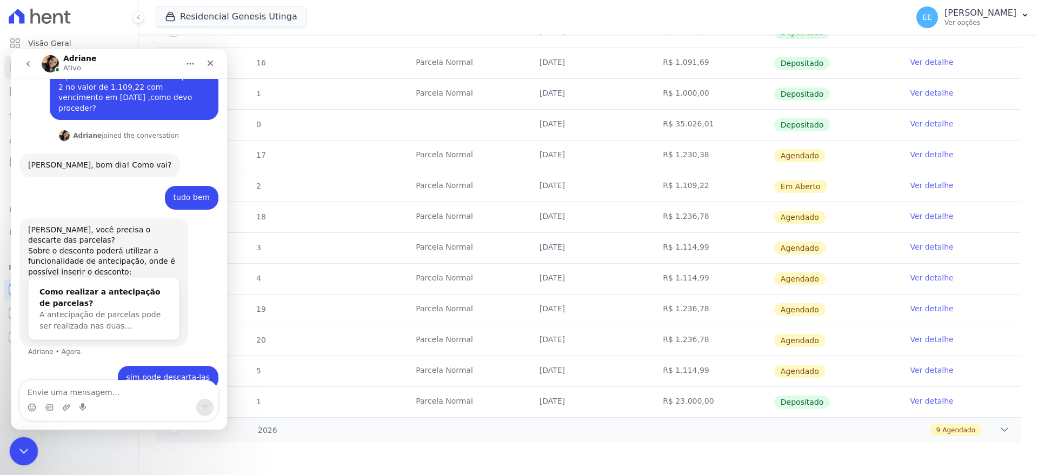
click at [21, 447] on icon "Encerramento do Messenger da Intercom" at bounding box center [22, 449] width 13 height 13
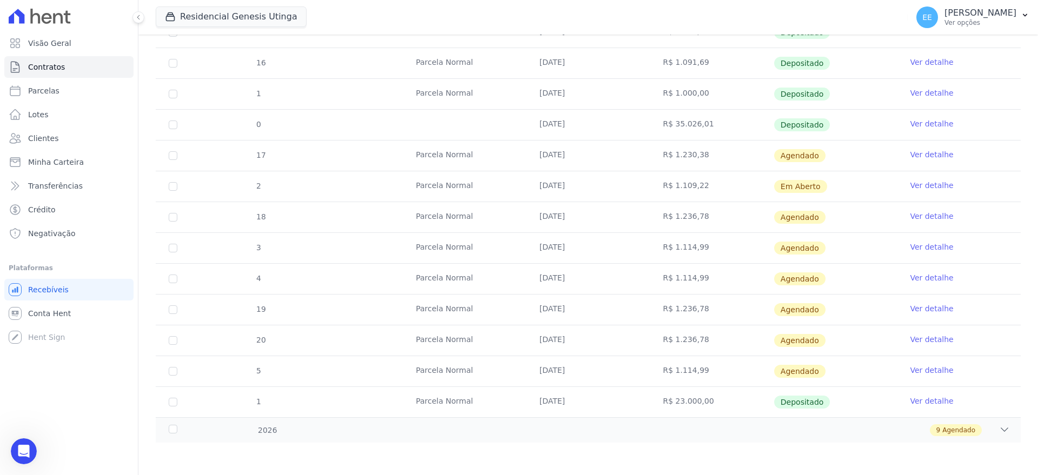
click at [915, 183] on link "Ver detalhe" at bounding box center [931, 185] width 43 height 11
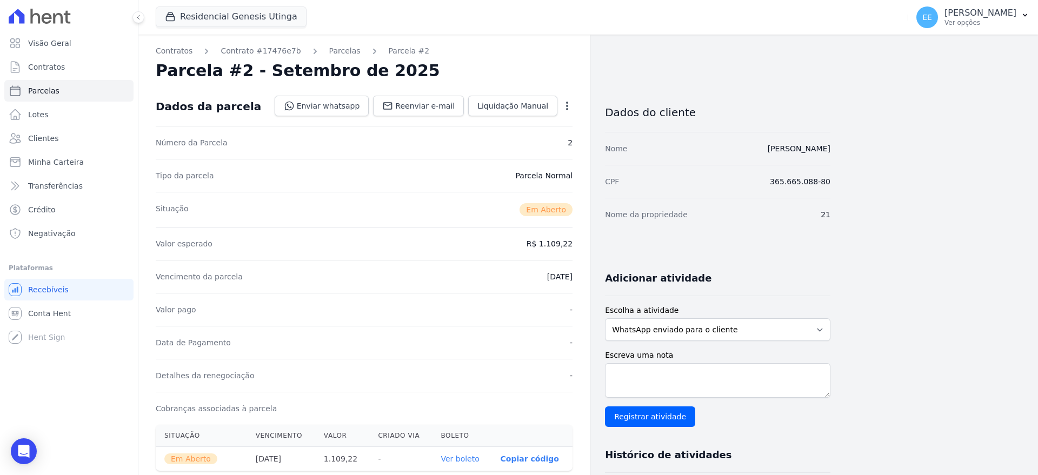
click at [568, 109] on icon "button" at bounding box center [567, 106] width 2 height 9
click at [512, 122] on link "Alterar" at bounding box center [520, 120] width 95 height 19
click at [545, 239] on dd "R$ 1.109,22" at bounding box center [550, 242] width 46 height 11
click at [510, 108] on span "Cancelar" at bounding box center [502, 106] width 34 height 11
click at [564, 108] on icon "button" at bounding box center [567, 106] width 11 height 11
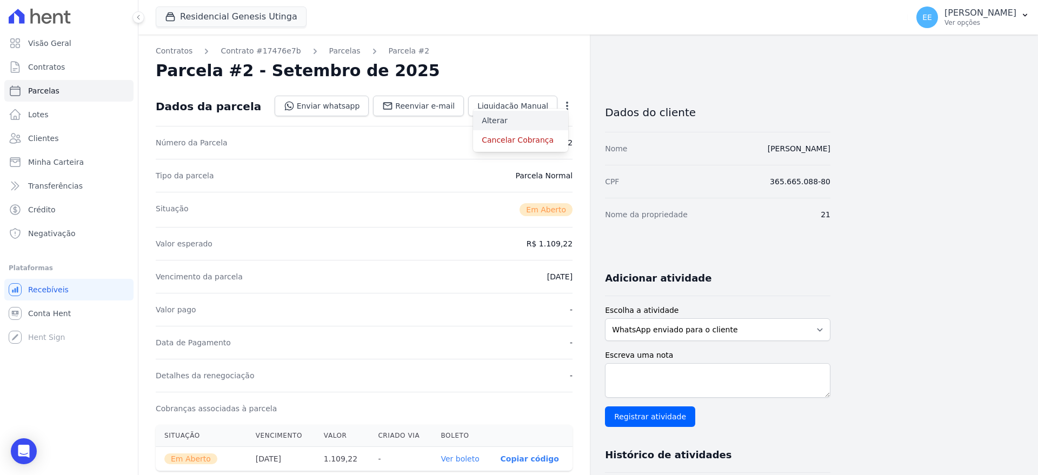
click at [540, 116] on link "Alterar" at bounding box center [520, 120] width 95 height 19
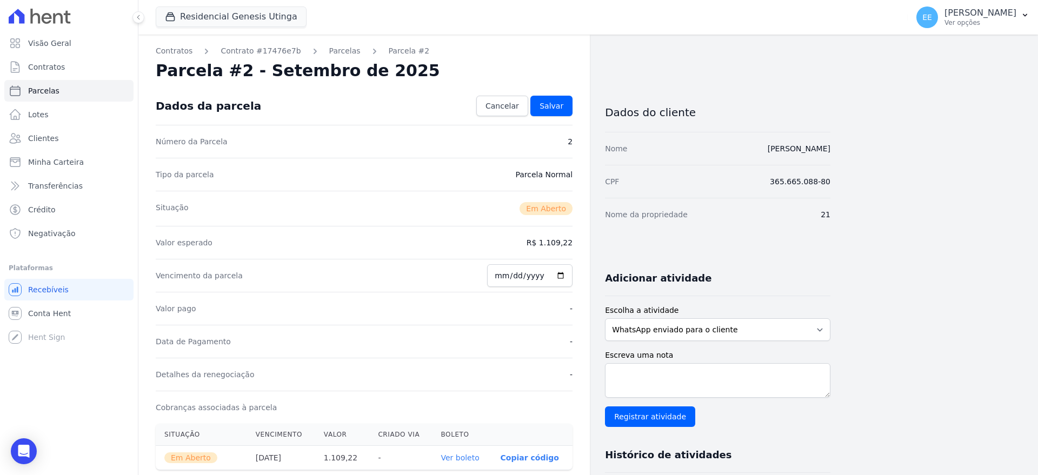
click at [528, 240] on div "Valor esperado R$ 1.109,22" at bounding box center [364, 242] width 417 height 33
click at [555, 247] on dd "R$ 1.109,22" at bounding box center [550, 242] width 46 height 11
click at [329, 53] on link "Parcelas" at bounding box center [344, 50] width 31 height 11
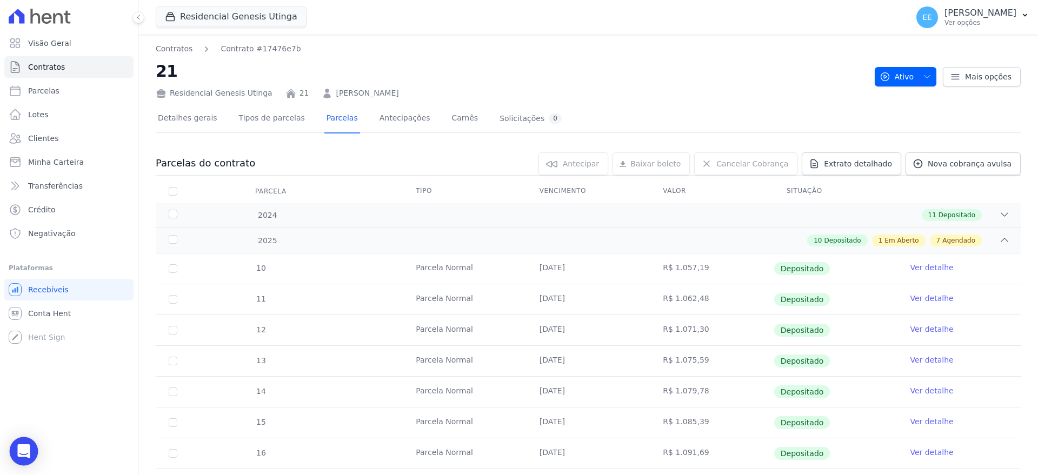
click at [23, 454] on icon "Open Intercom Messenger" at bounding box center [24, 451] width 14 height 14
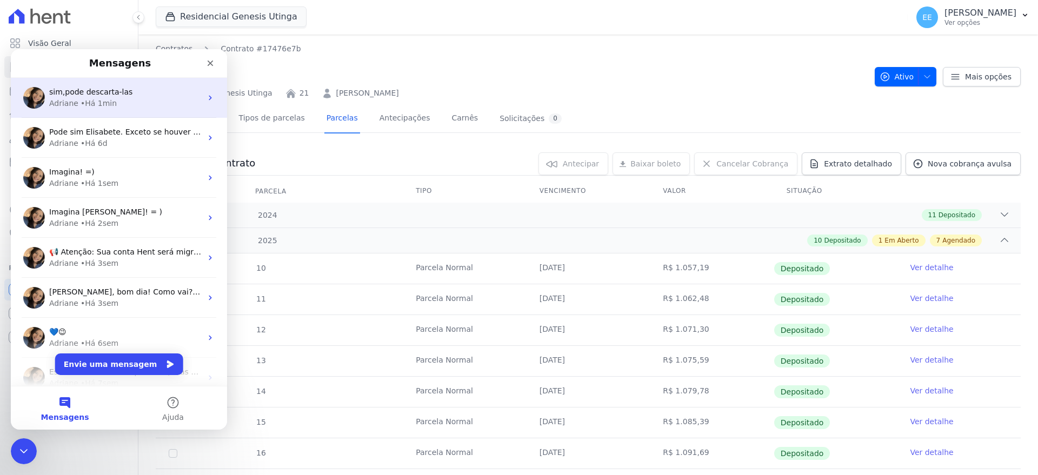
click at [100, 110] on div "sim,pode descarta-las Adriane • Há 1min" at bounding box center [119, 98] width 216 height 40
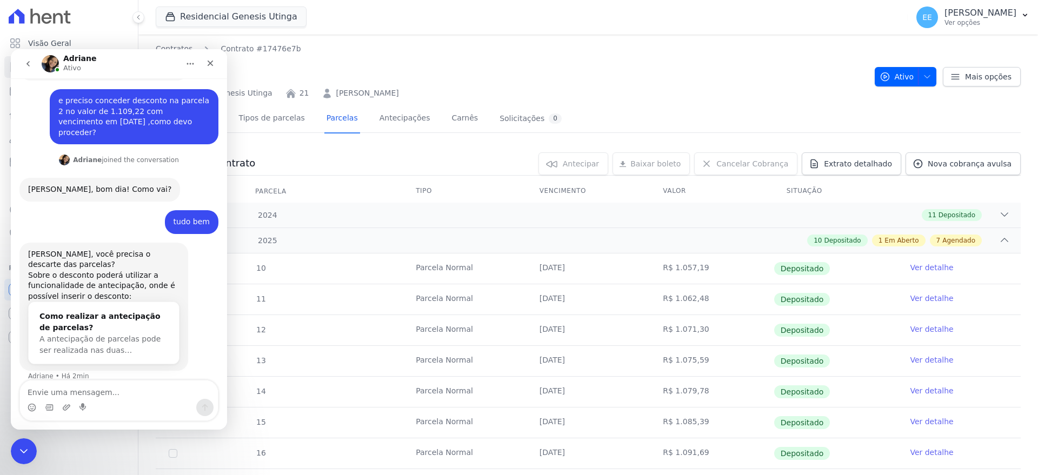
scroll to position [181, 0]
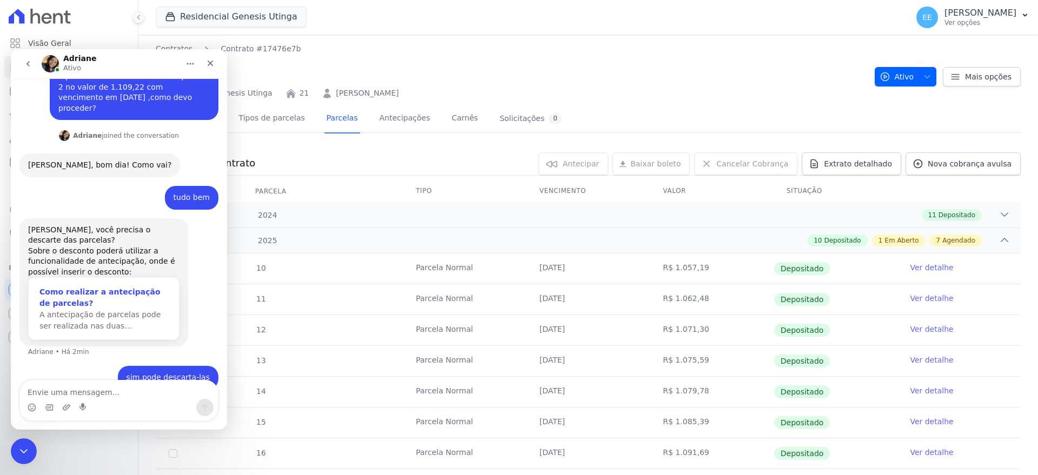
click at [65, 287] on div "Como realizar a antecipação de parcelas?" at bounding box center [103, 298] width 129 height 23
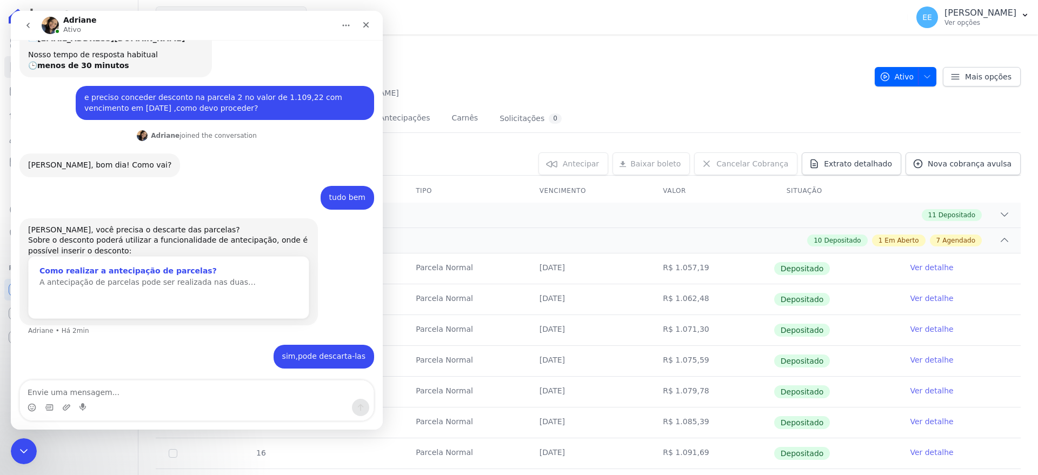
scroll to position [0, 0]
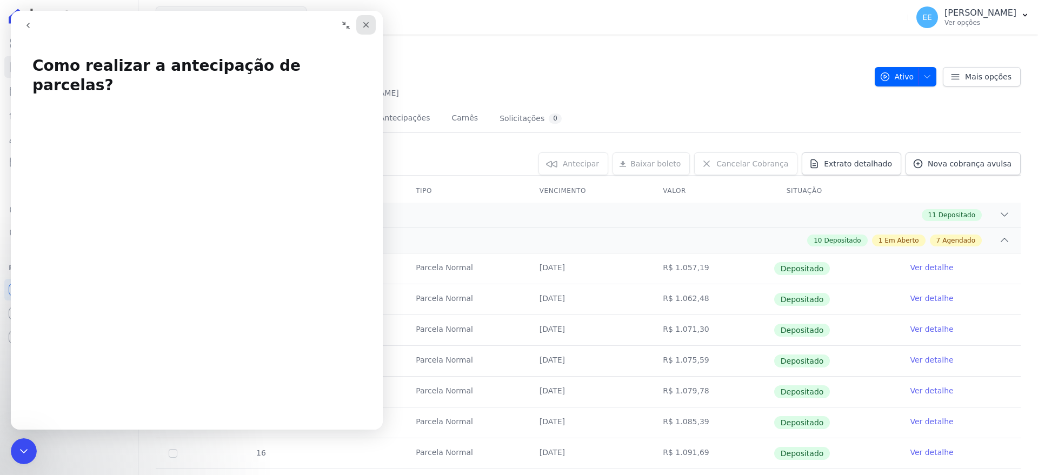
click at [363, 24] on icon "Fechar" at bounding box center [366, 25] width 9 height 9
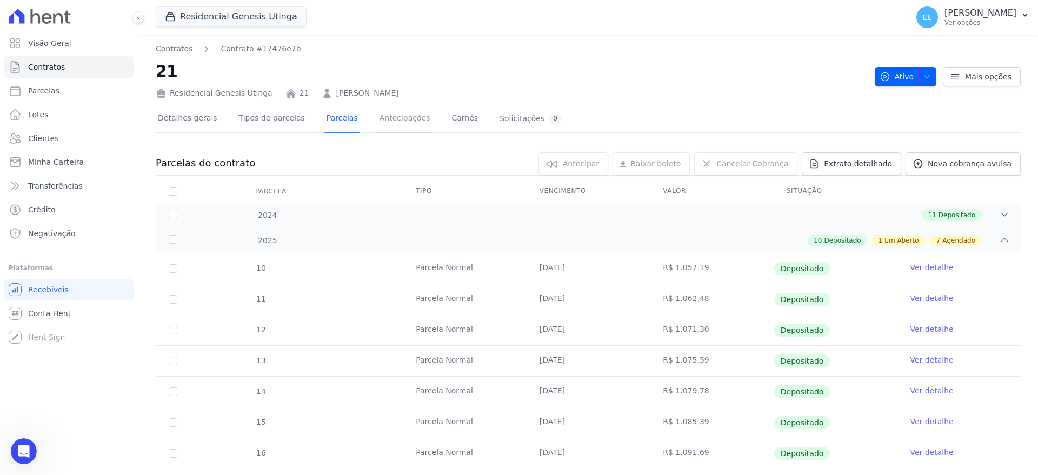
click at [381, 120] on link "Antecipações" at bounding box center [404, 119] width 55 height 29
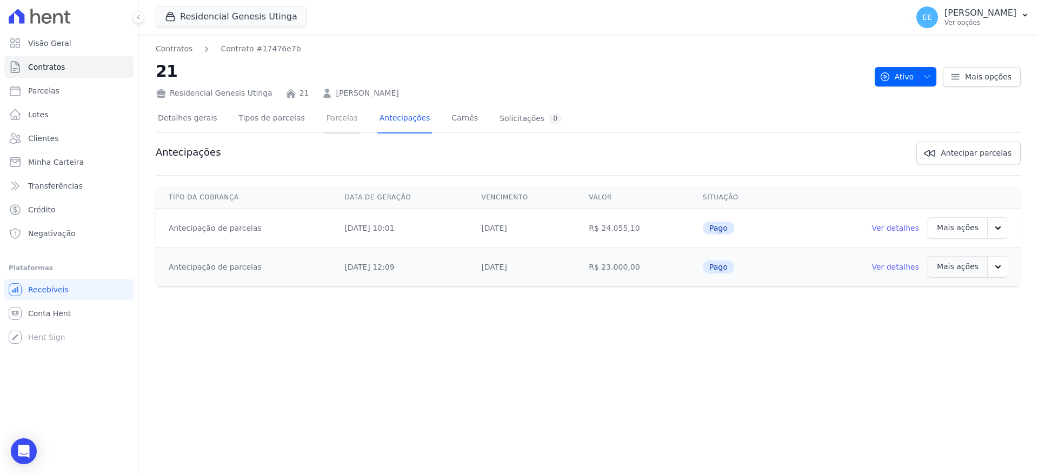
click at [324, 118] on link "Parcelas" at bounding box center [342, 119] width 36 height 29
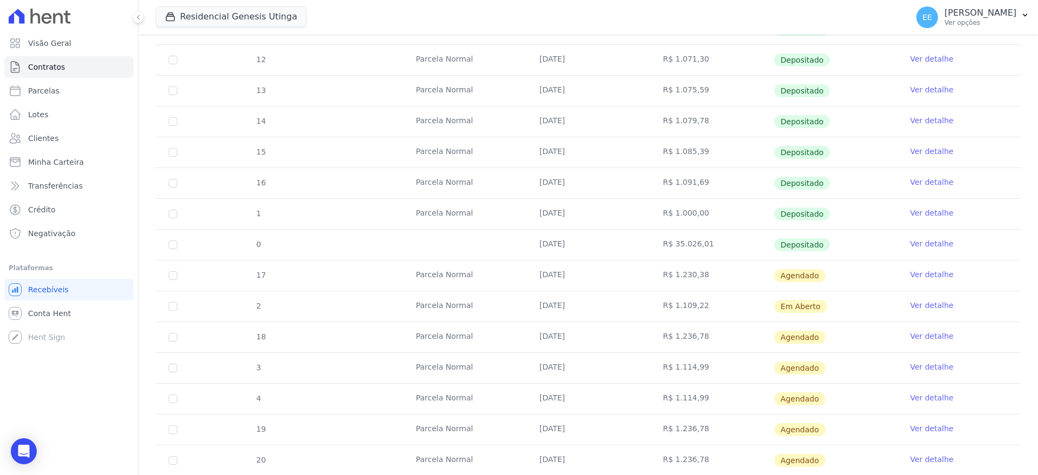
scroll to position [338, 0]
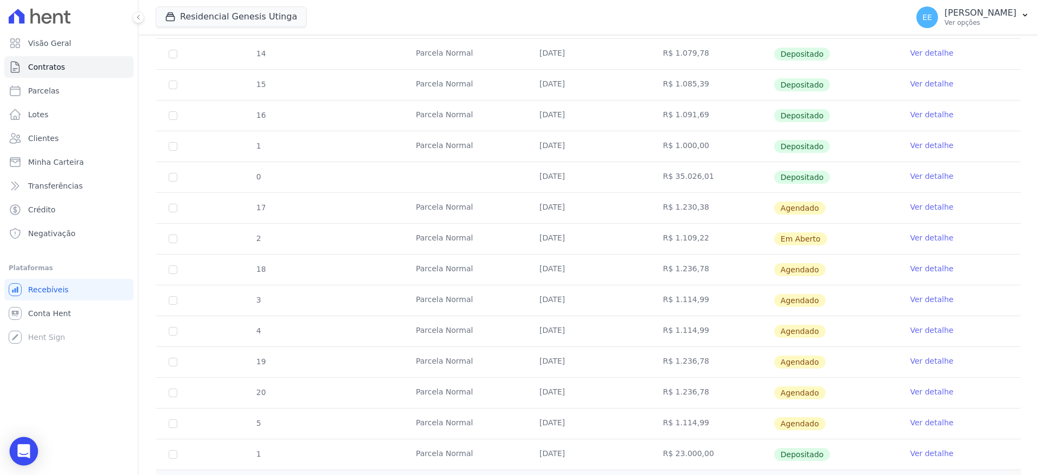
click at [20, 447] on icon "Open Intercom Messenger" at bounding box center [23, 451] width 12 height 14
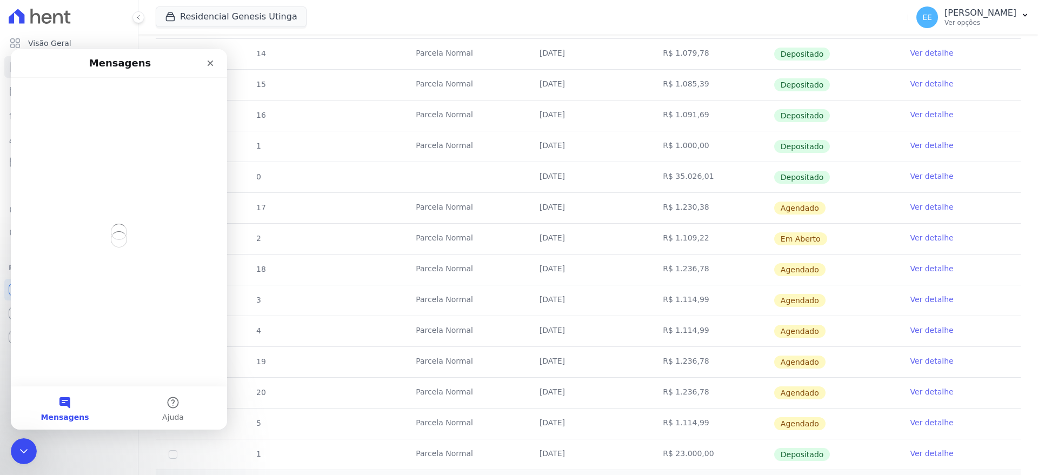
scroll to position [0, 0]
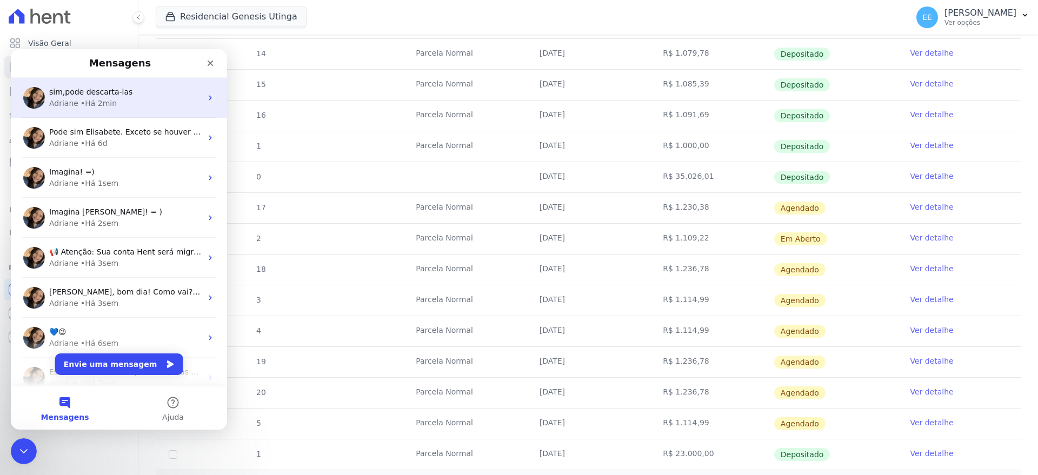
click at [109, 107] on div "• Há 2min" at bounding box center [99, 103] width 36 height 11
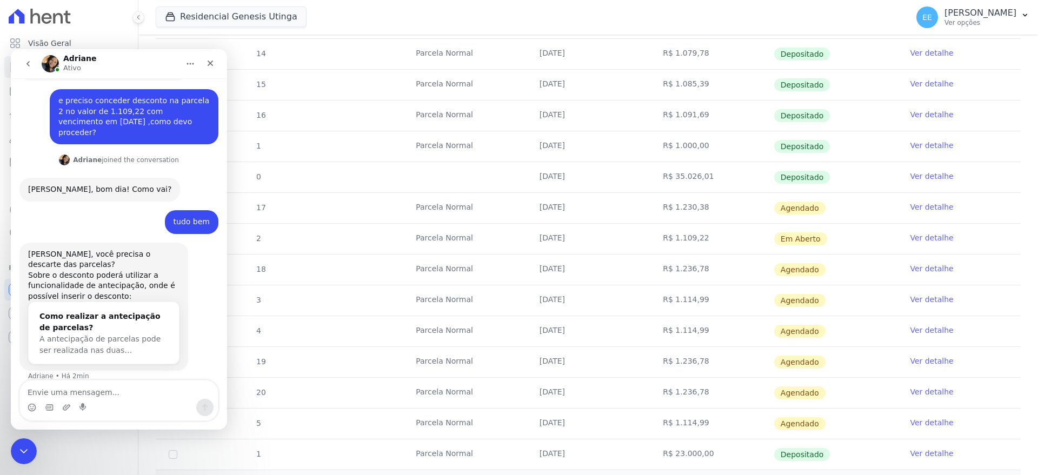
scroll to position [181, 0]
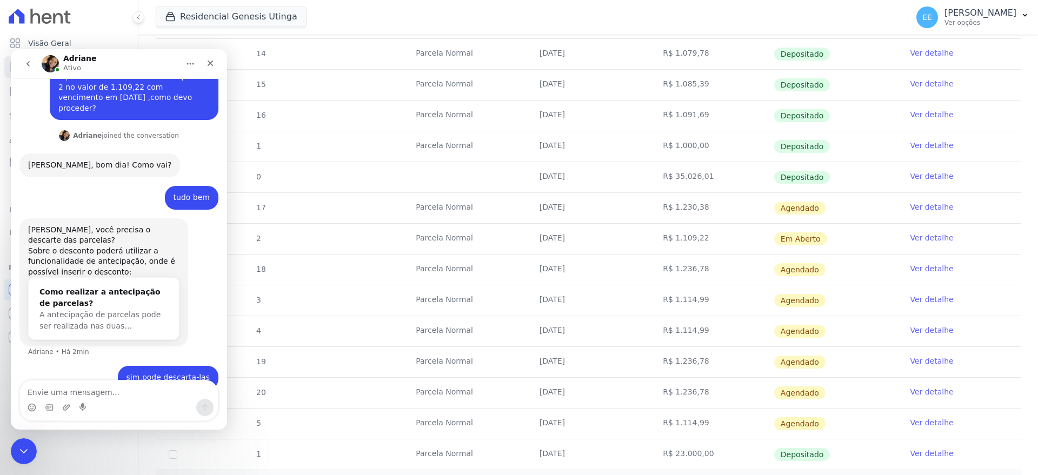
click at [52, 390] on textarea "Envie uma mensagem..." at bounding box center [119, 390] width 198 height 18
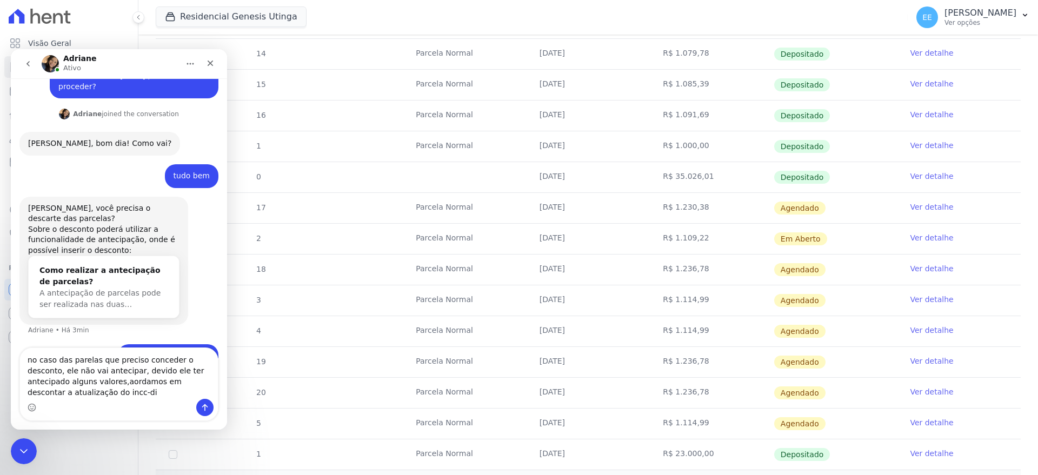
scroll to position [214, 0]
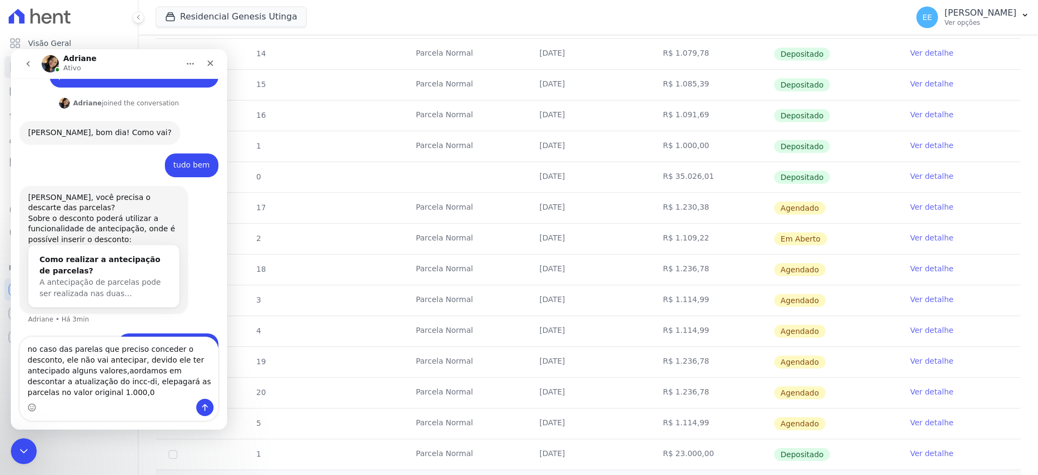
type textarea "no caso das parelas que preciso conceder o desconto, ele não vai antecipar, dev…"
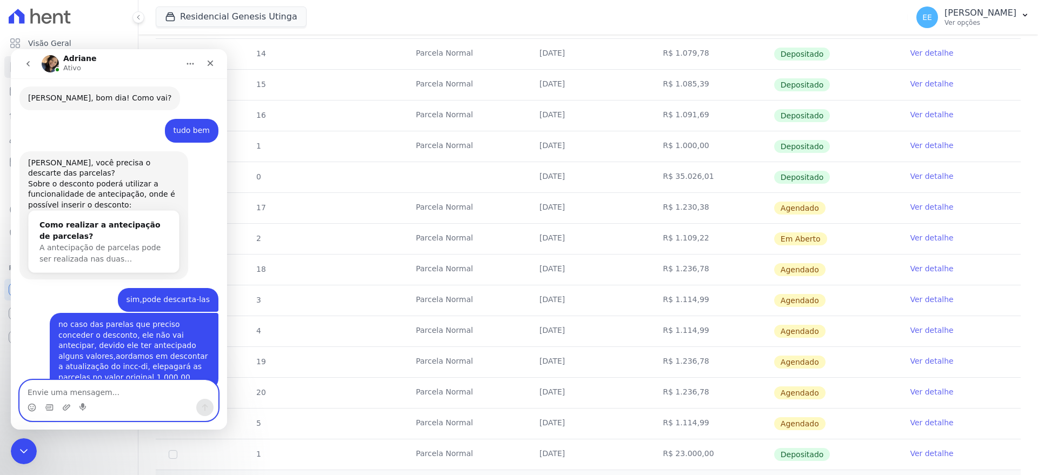
scroll to position [384, 0]
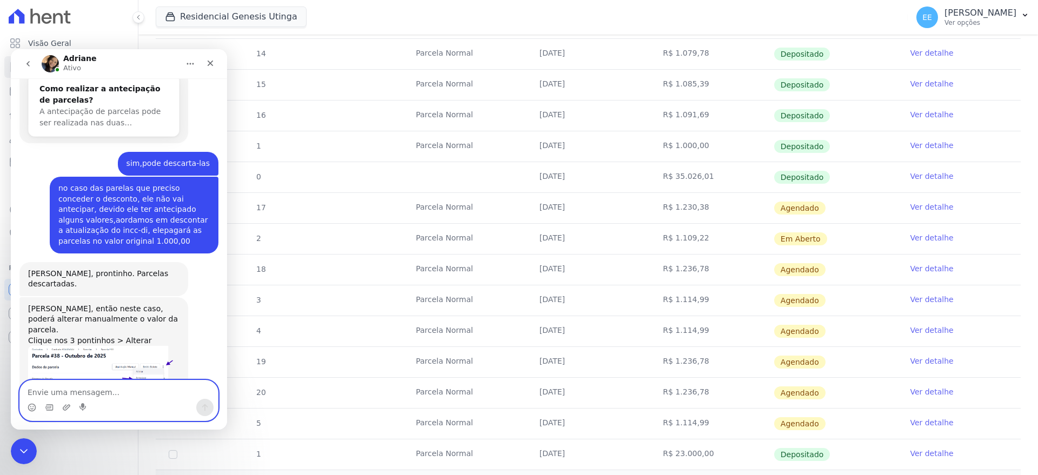
click at [78, 385] on textarea "Envie uma mensagem..." at bounding box center [119, 390] width 198 height 18
type textarea "O"
type textarea "ok, muito obrigada."
